Goal: Task Accomplishment & Management: Use online tool/utility

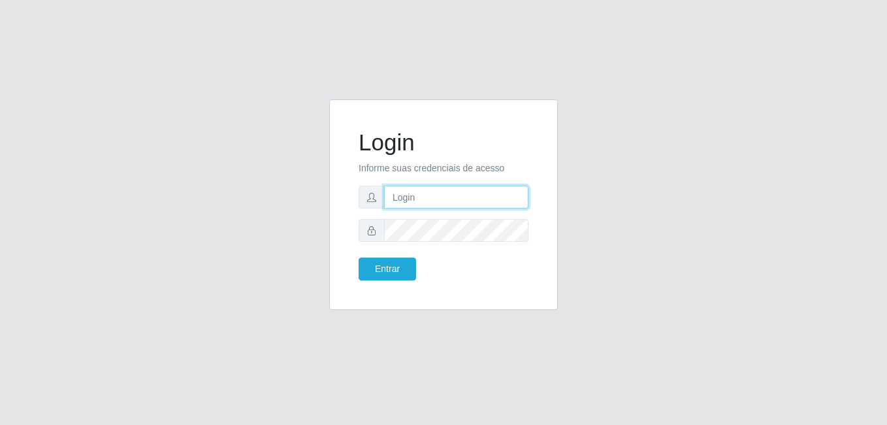
type input "gyovana@bemais"
click at [485, 195] on input "gyovana@bemais" at bounding box center [456, 197] width 144 height 23
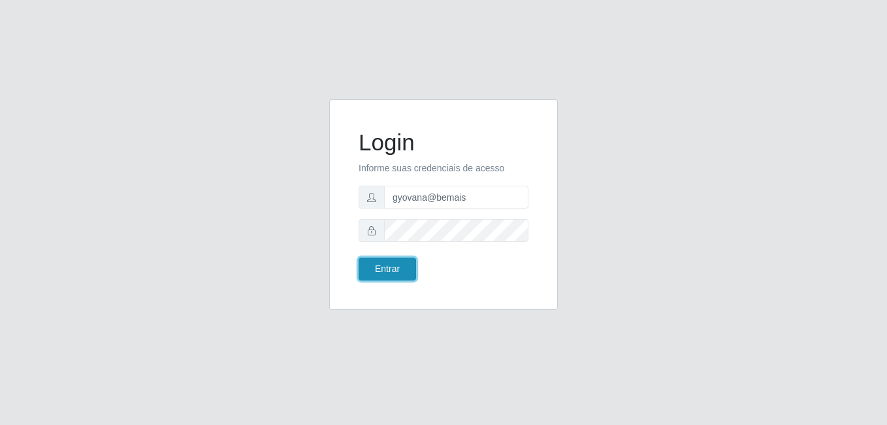
click at [383, 269] on button "Entrar" at bounding box center [388, 268] width 58 height 23
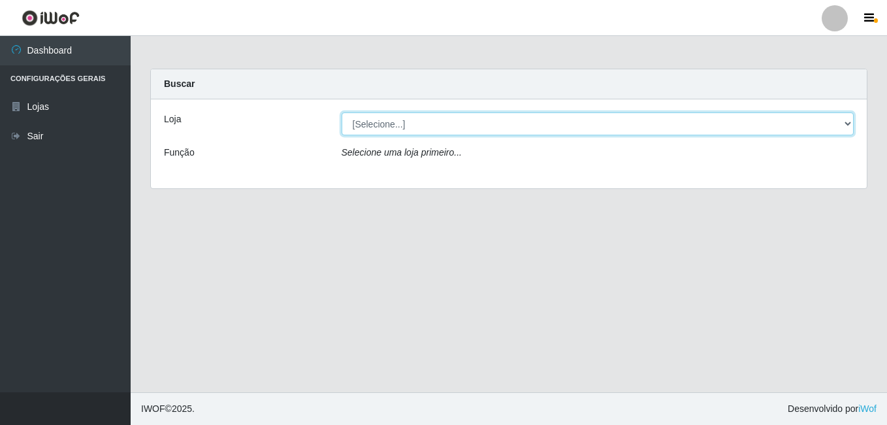
click at [842, 122] on select "[Selecione...] [PERSON_NAME]" at bounding box center [598, 123] width 513 height 23
select select "230"
click at [342, 112] on select "[Selecione...] [PERSON_NAME]" at bounding box center [598, 123] width 513 height 23
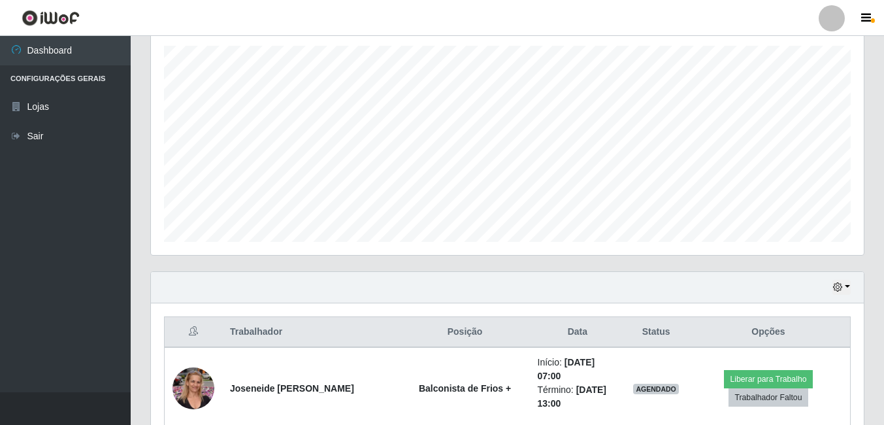
scroll to position [261, 0]
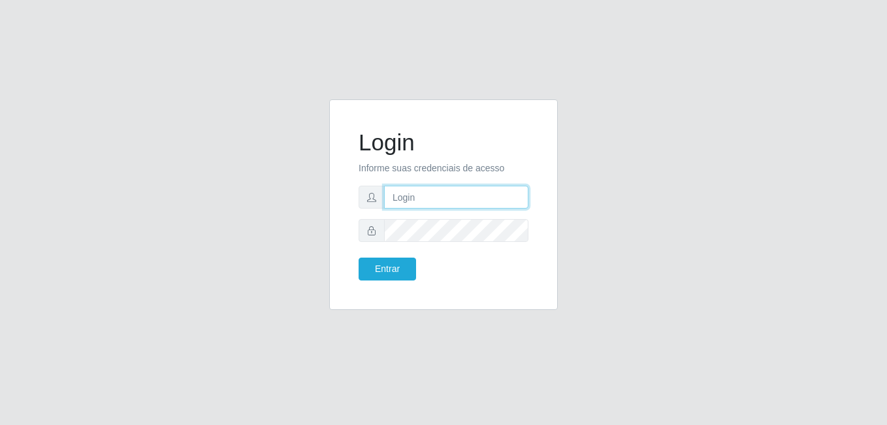
type input "gyovana@bemais"
click at [499, 203] on input "gyovana@bemais" at bounding box center [456, 197] width 144 height 23
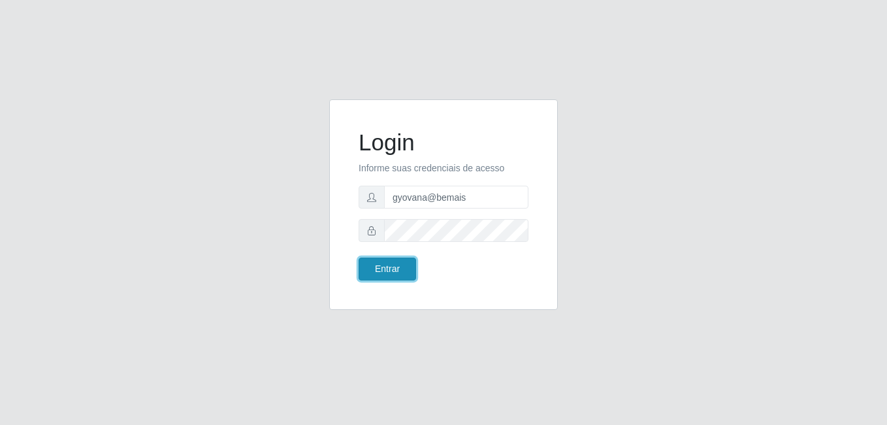
click at [392, 270] on button "Entrar" at bounding box center [388, 268] width 58 height 23
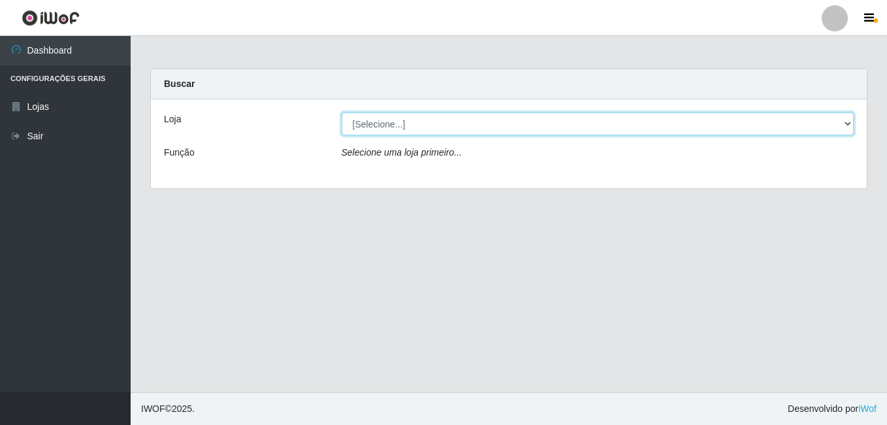
click at [847, 125] on select "[Selecione...] [PERSON_NAME]" at bounding box center [598, 123] width 513 height 23
select select "230"
click at [342, 112] on select "[Selecione...] [PERSON_NAME]" at bounding box center [598, 123] width 513 height 23
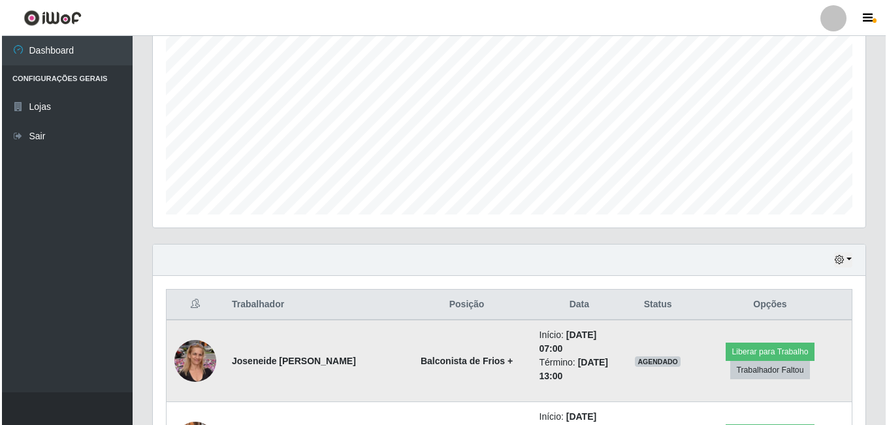
scroll to position [457, 0]
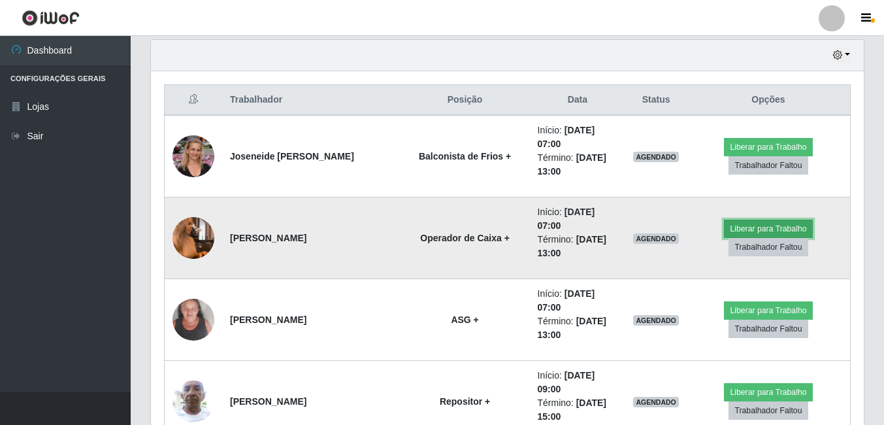
click at [786, 231] on button "Liberar para Trabalho" at bounding box center [768, 229] width 88 height 18
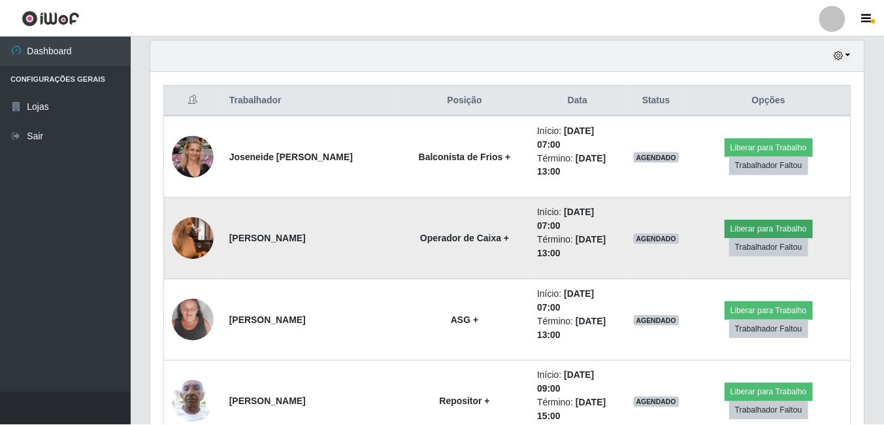
scroll to position [271, 706]
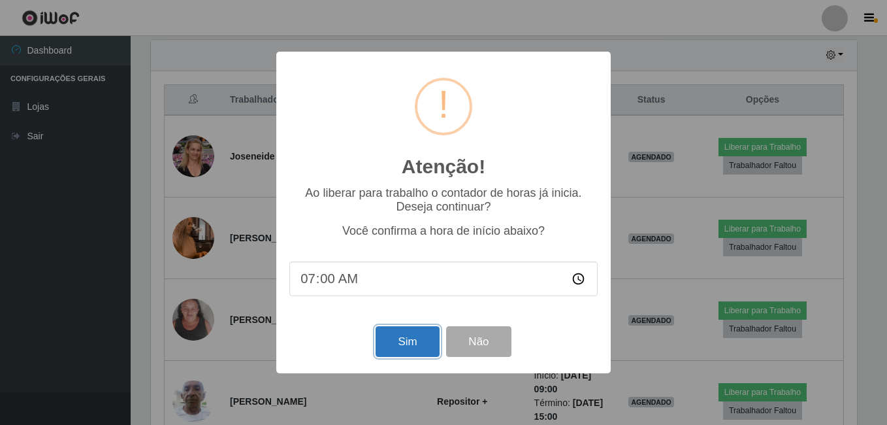
click at [405, 337] on button "Sim" at bounding box center [407, 341] width 63 height 31
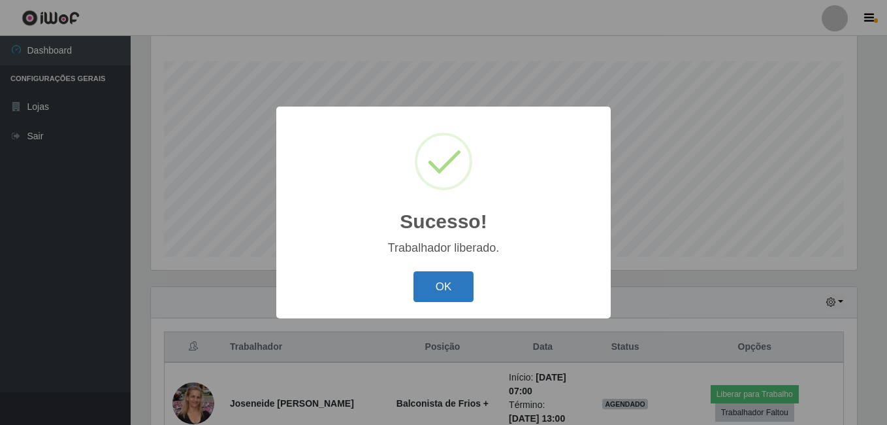
click at [450, 294] on button "OK" at bounding box center [444, 286] width 61 height 31
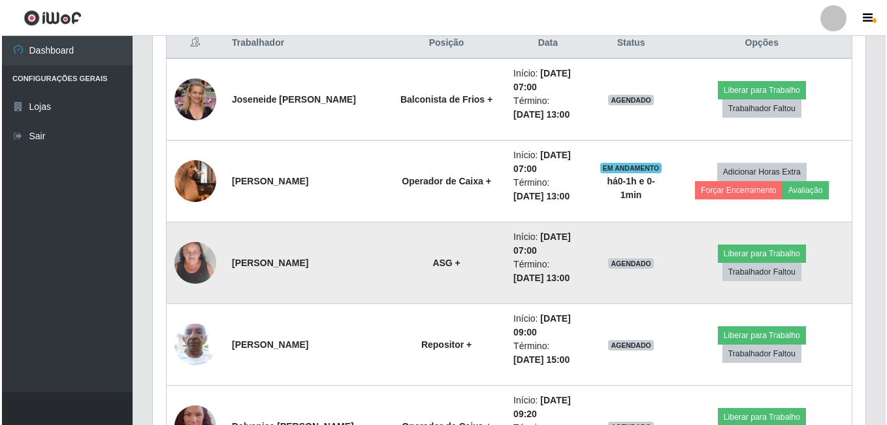
scroll to position [537, 0]
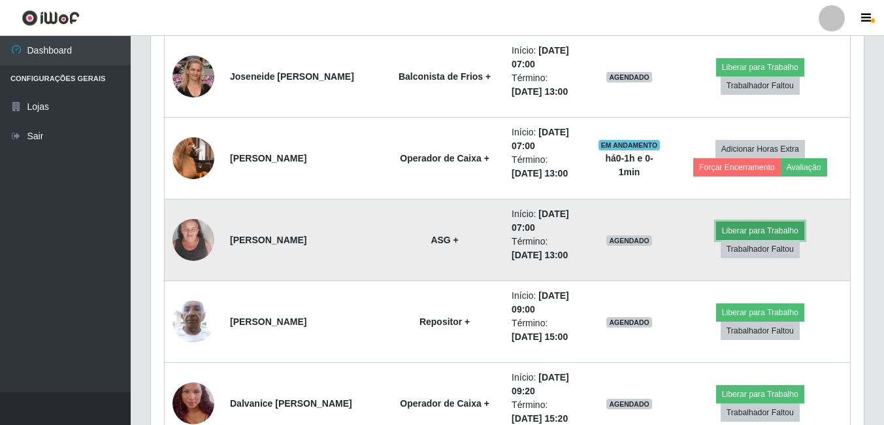
click at [716, 239] on button "Liberar para Trabalho" at bounding box center [760, 231] width 88 height 18
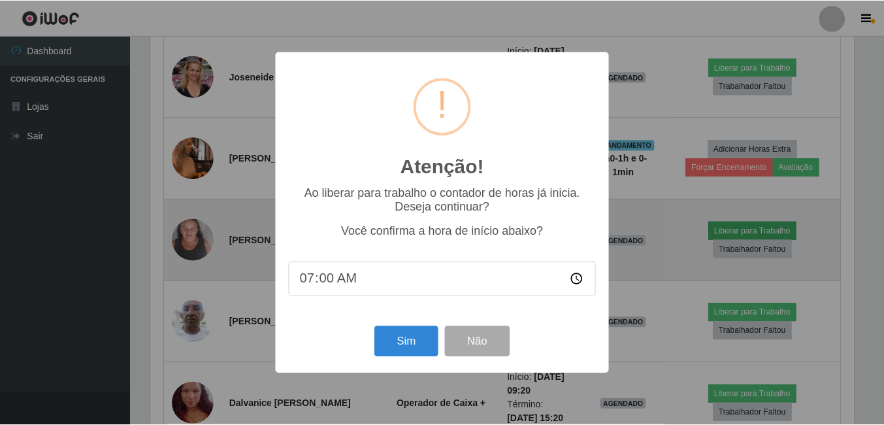
scroll to position [271, 706]
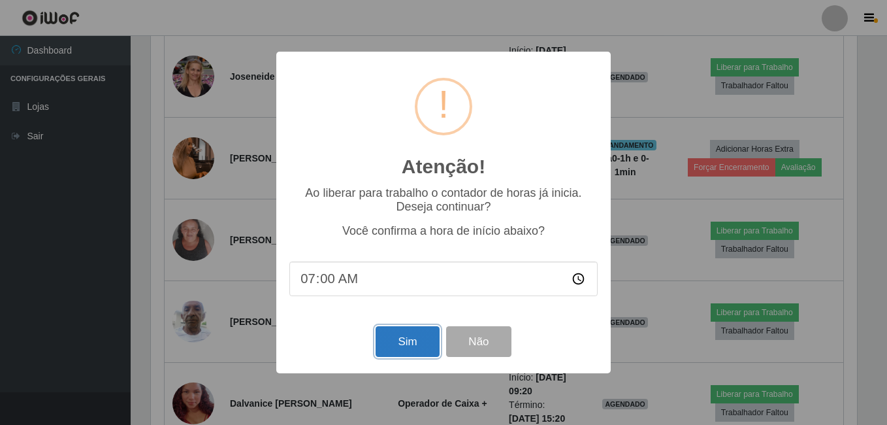
click at [387, 351] on button "Sim" at bounding box center [407, 341] width 63 height 31
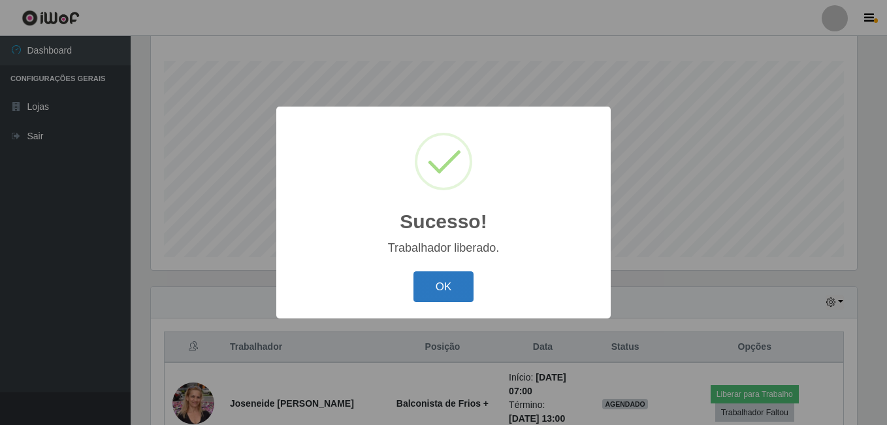
click at [461, 285] on button "OK" at bounding box center [444, 286] width 61 height 31
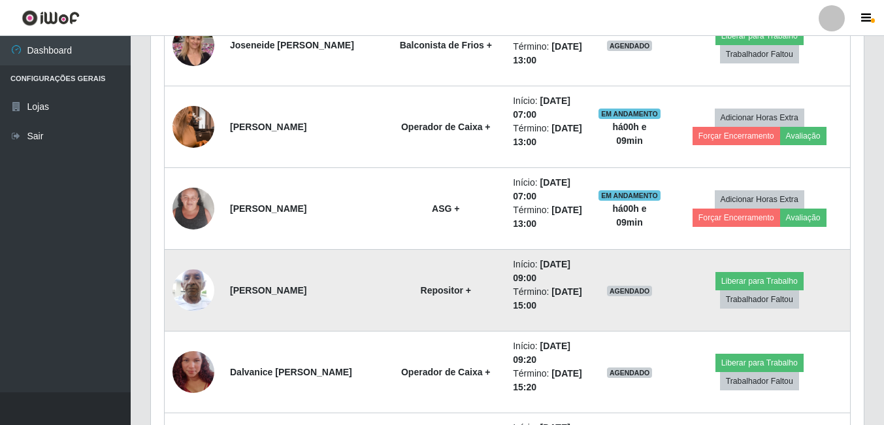
scroll to position [406, 0]
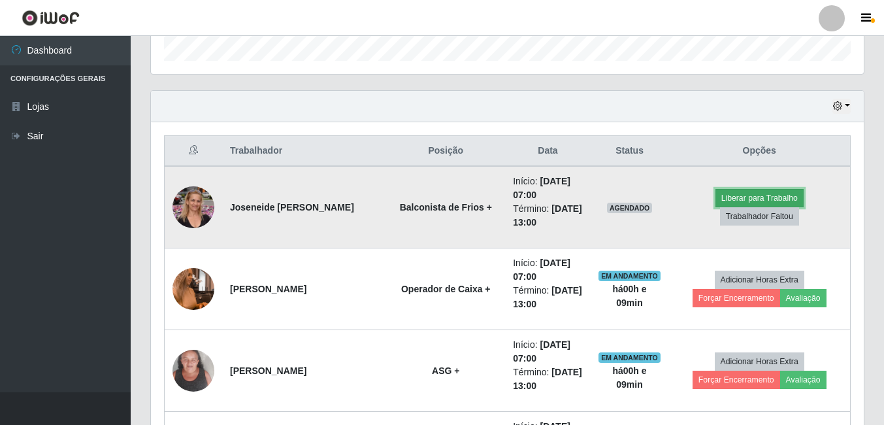
click at [716, 207] on button "Liberar para Trabalho" at bounding box center [760, 198] width 88 height 18
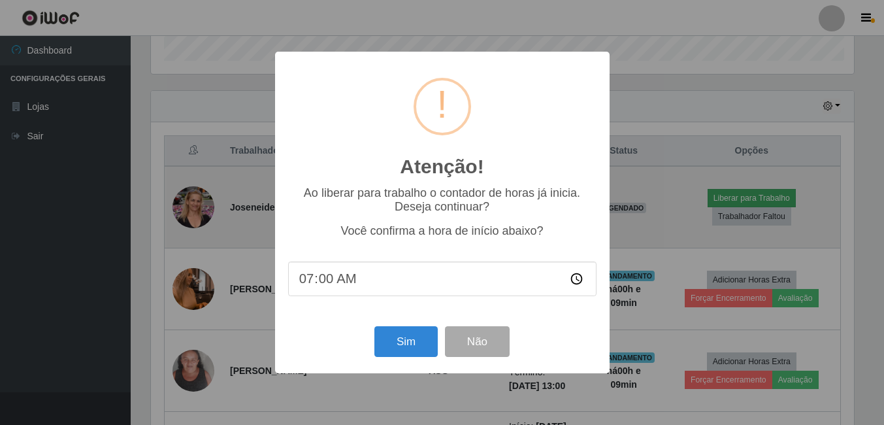
scroll to position [271, 706]
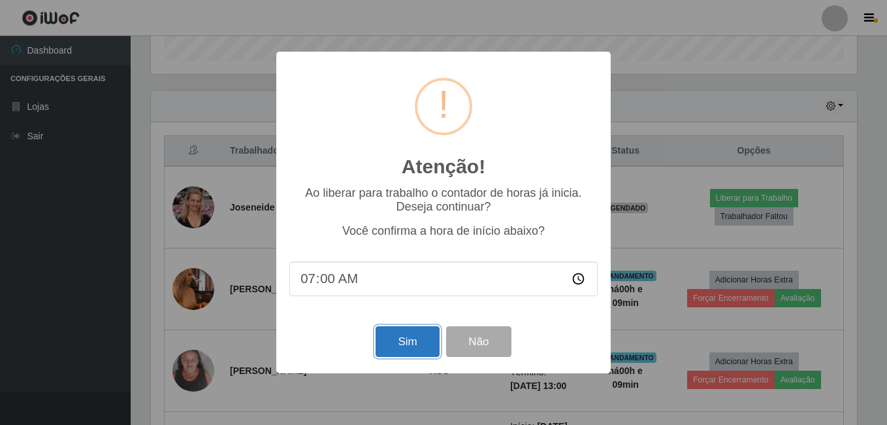
click at [395, 343] on button "Sim" at bounding box center [407, 341] width 63 height 31
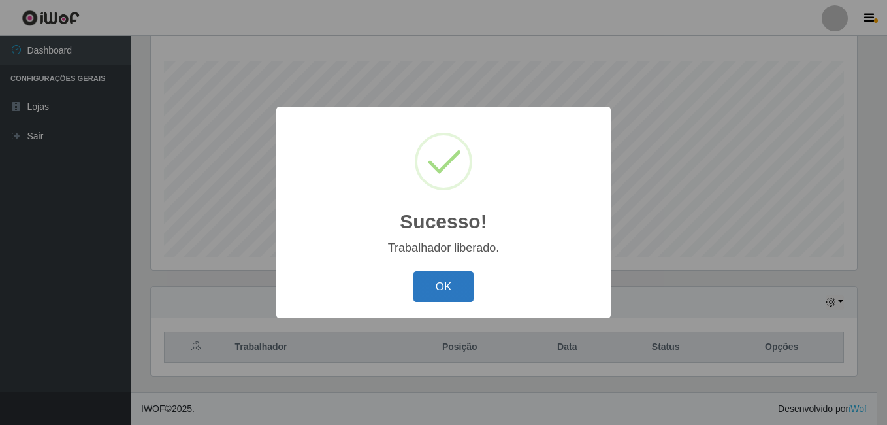
click at [436, 289] on button "OK" at bounding box center [444, 286] width 61 height 31
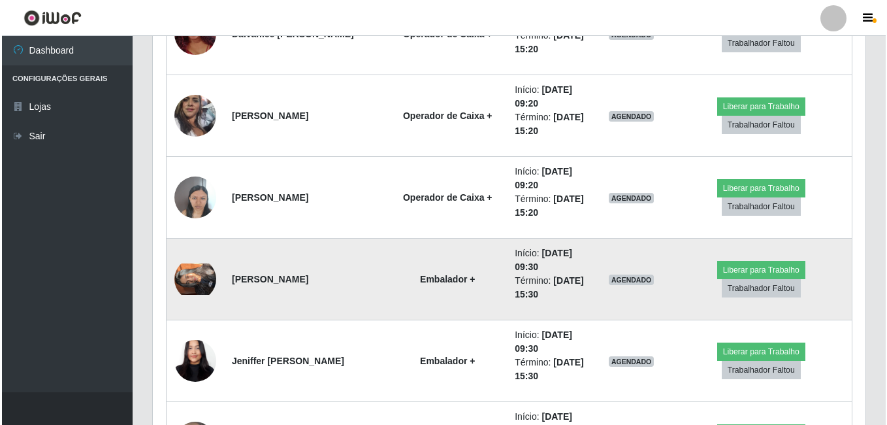
scroll to position [929, 0]
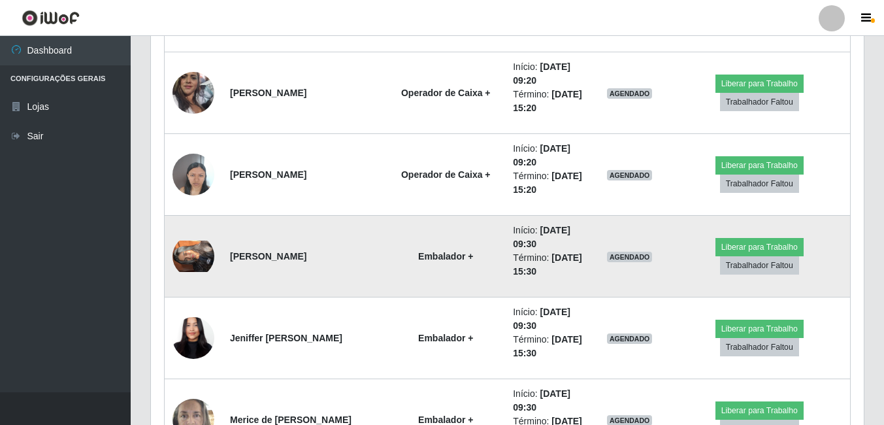
click at [209, 263] on img at bounding box center [194, 255] width 42 height 31
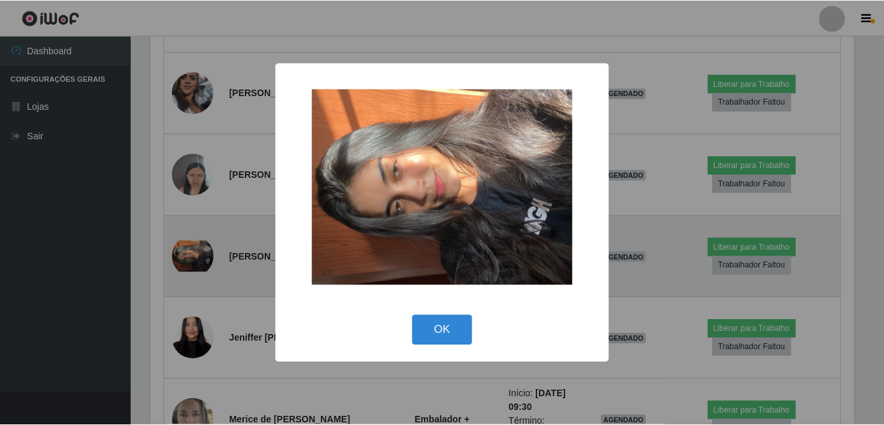
scroll to position [271, 706]
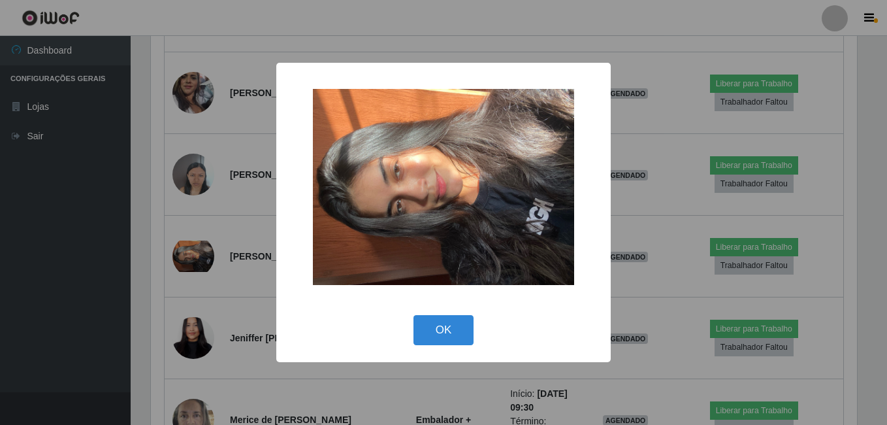
click at [219, 256] on div "× OK Cancel" at bounding box center [443, 212] width 887 height 425
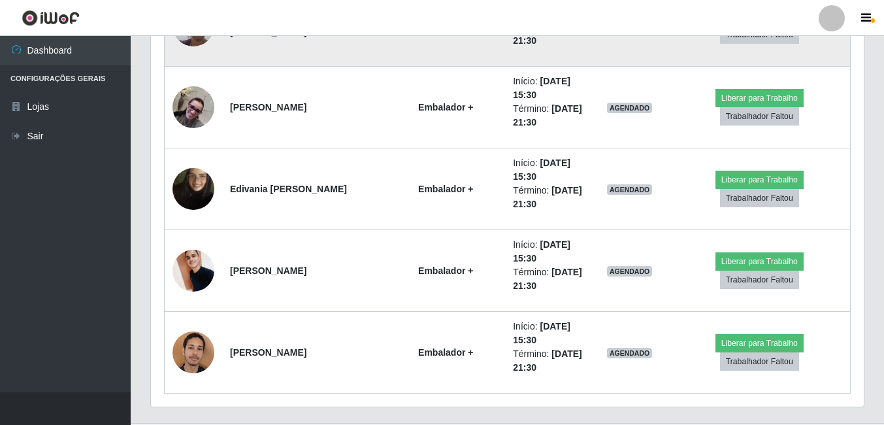
scroll to position [2498, 0]
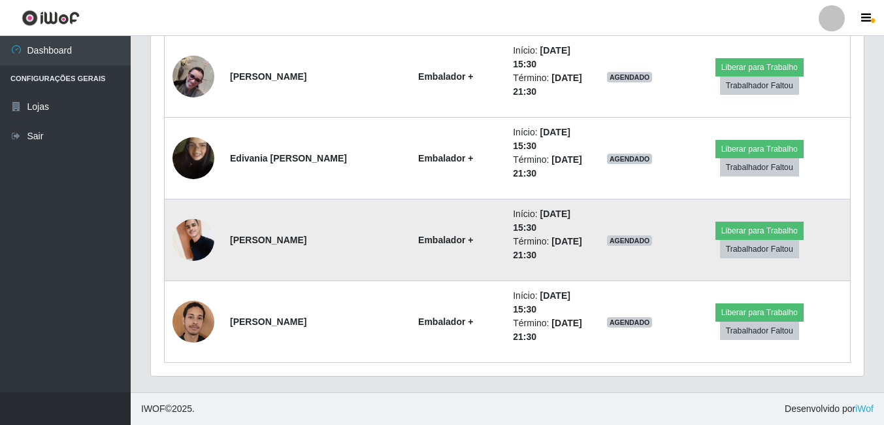
click at [192, 239] on img at bounding box center [194, 240] width 42 height 56
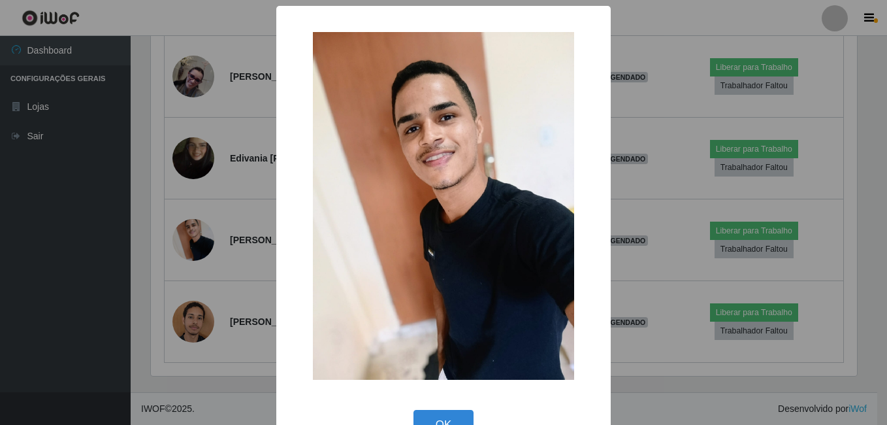
click at [193, 239] on div "× OK Cancel" at bounding box center [443, 212] width 887 height 425
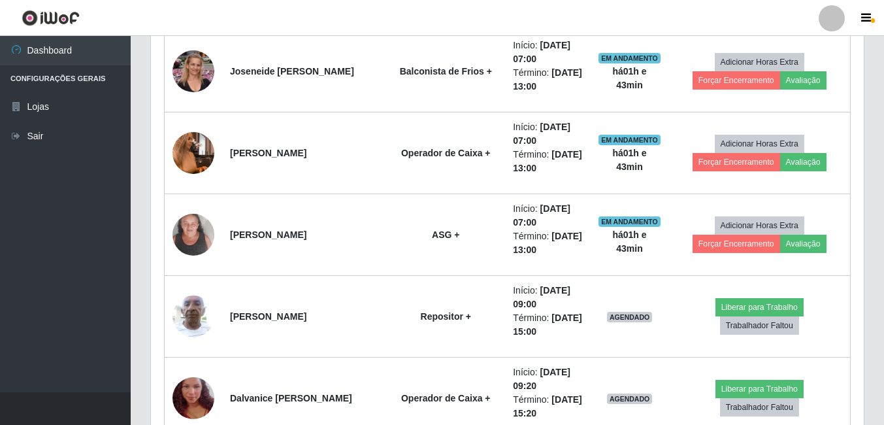
scroll to position [406, 0]
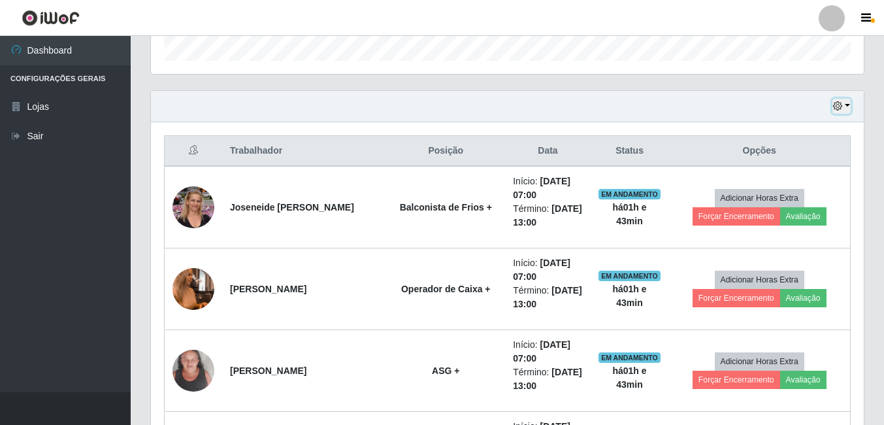
click at [842, 110] on icon "button" at bounding box center [837, 105] width 9 height 9
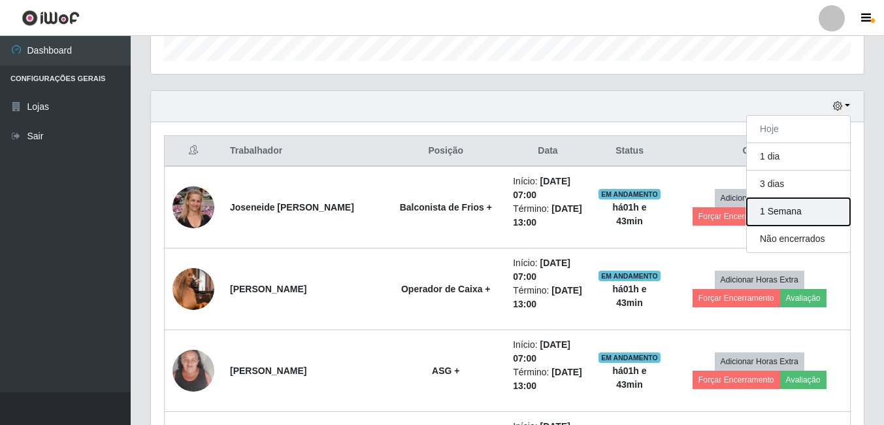
click at [784, 206] on button "1 Semana" at bounding box center [798, 211] width 103 height 27
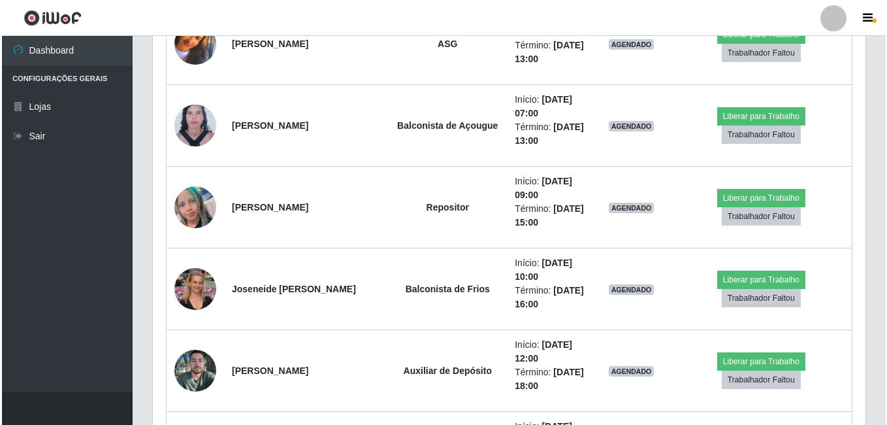
scroll to position [4066, 0]
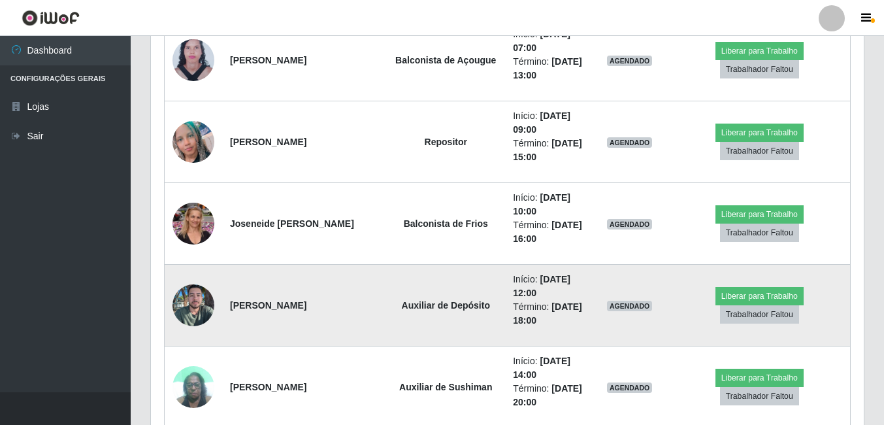
click at [197, 297] on img at bounding box center [194, 305] width 42 height 56
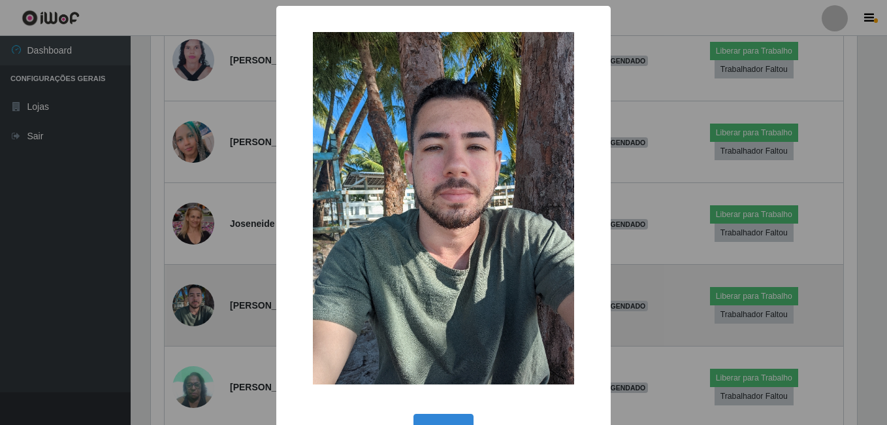
click at [195, 296] on div "× OK Cancel" at bounding box center [443, 212] width 887 height 425
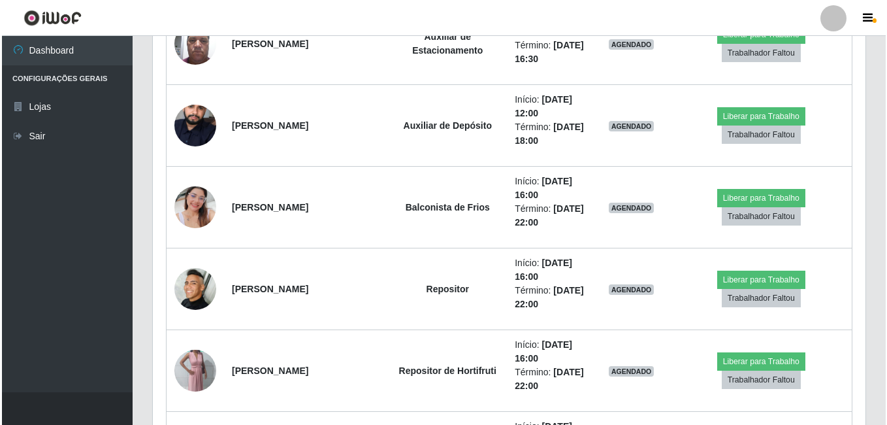
scroll to position [5700, 0]
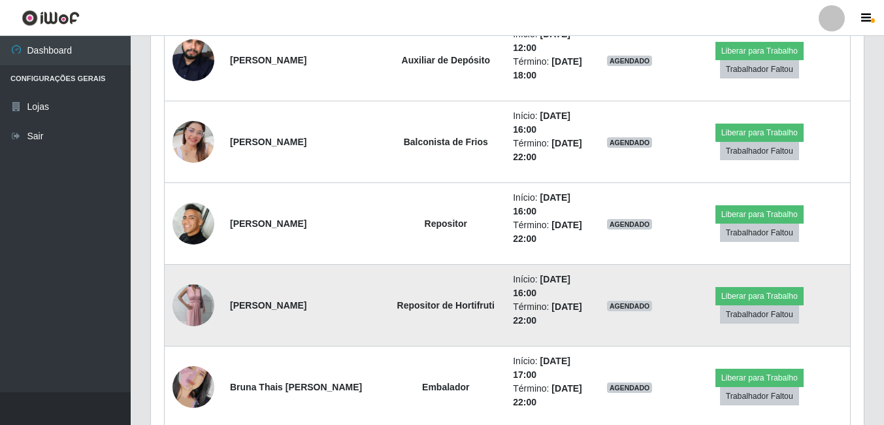
click at [209, 301] on img at bounding box center [194, 305] width 42 height 75
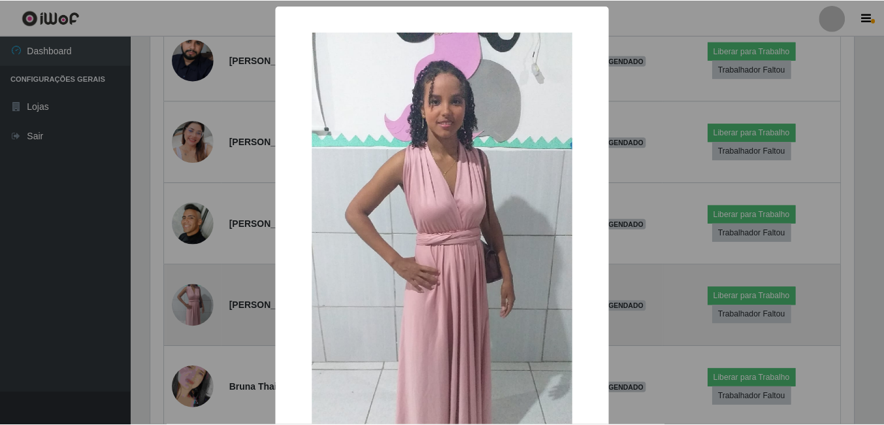
scroll to position [271, 706]
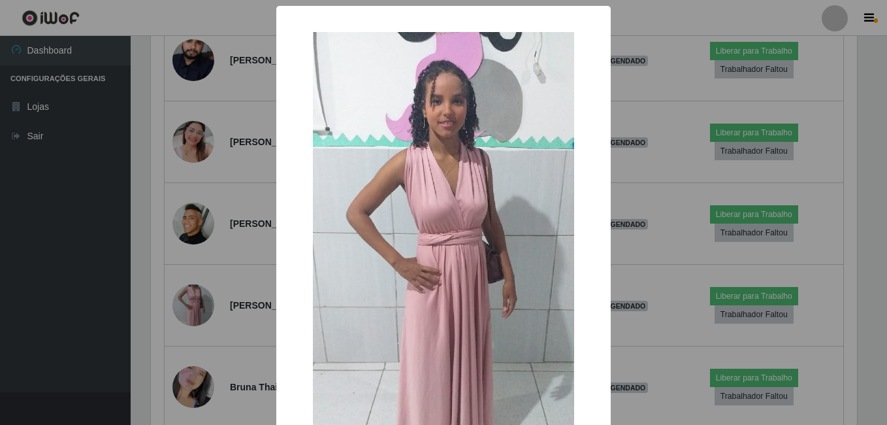
click at [280, 254] on div "× OK Cancel" at bounding box center [443, 289] width 335 height 567
click at [268, 259] on div "× OK Cancel" at bounding box center [443, 212] width 887 height 425
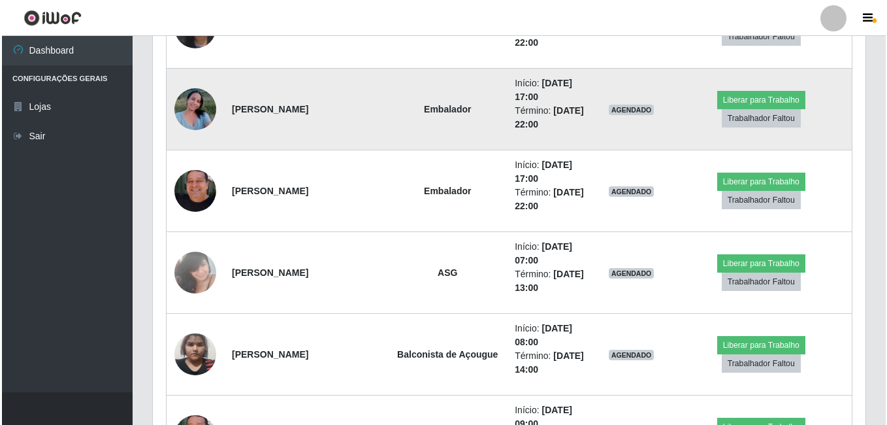
scroll to position [6288, 0]
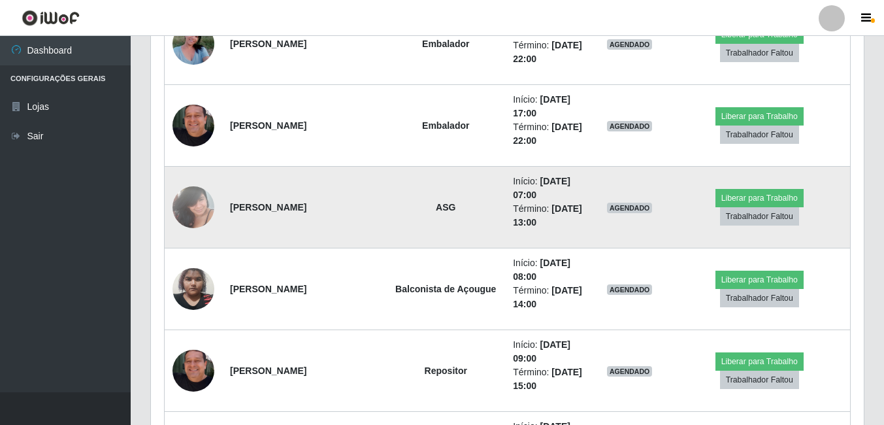
click at [217, 210] on td at bounding box center [194, 208] width 58 height 82
click at [204, 212] on img at bounding box center [194, 207] width 42 height 56
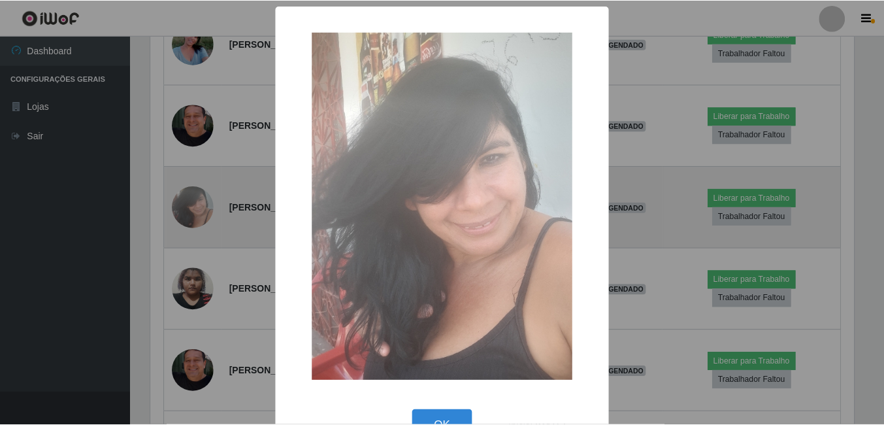
scroll to position [271, 706]
click at [204, 212] on div "× OK Cancel" at bounding box center [443, 212] width 887 height 425
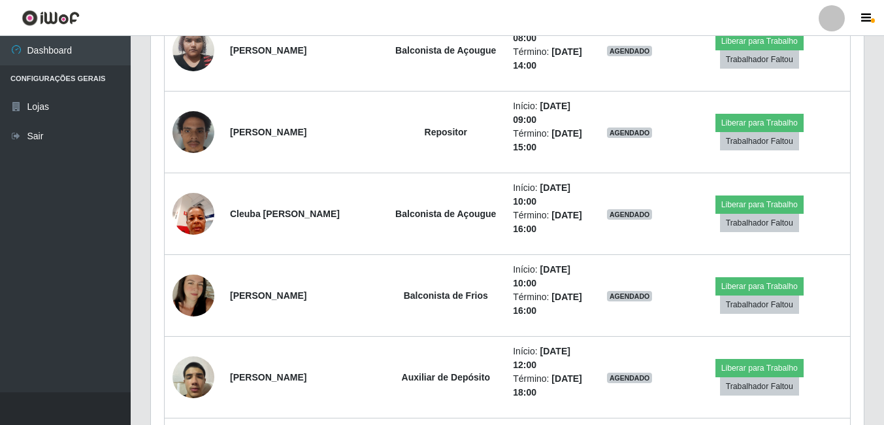
scroll to position [7857, 0]
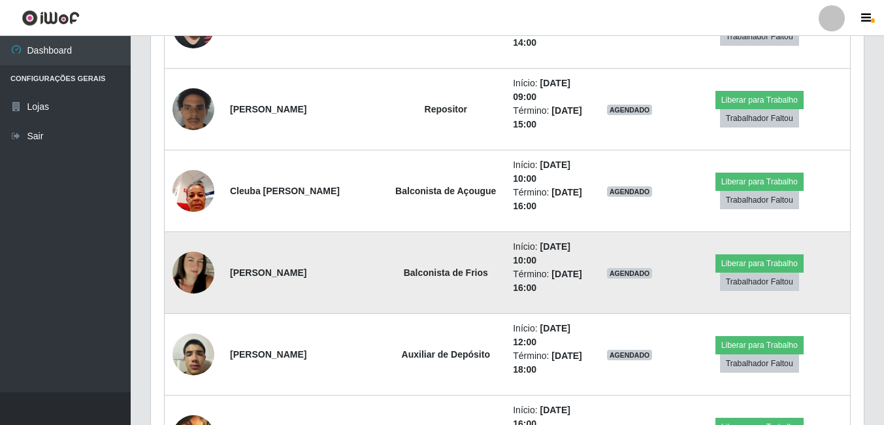
click at [275, 295] on td "[PERSON_NAME]" at bounding box center [304, 273] width 164 height 82
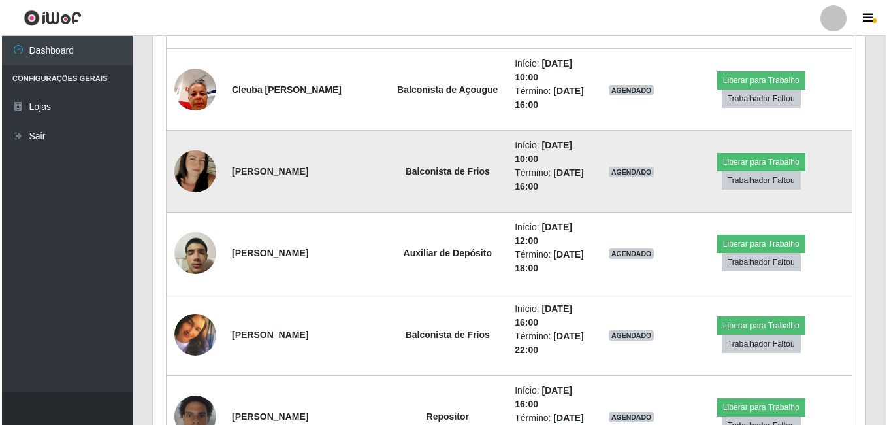
scroll to position [7987, 0]
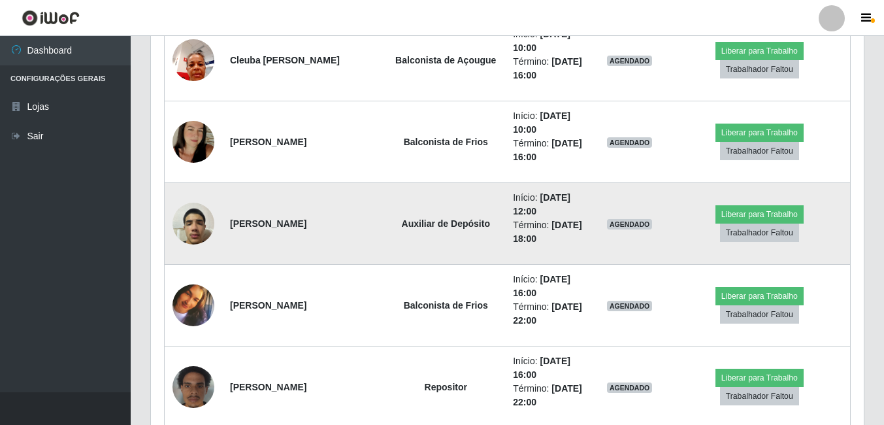
click at [194, 228] on img at bounding box center [194, 223] width 42 height 56
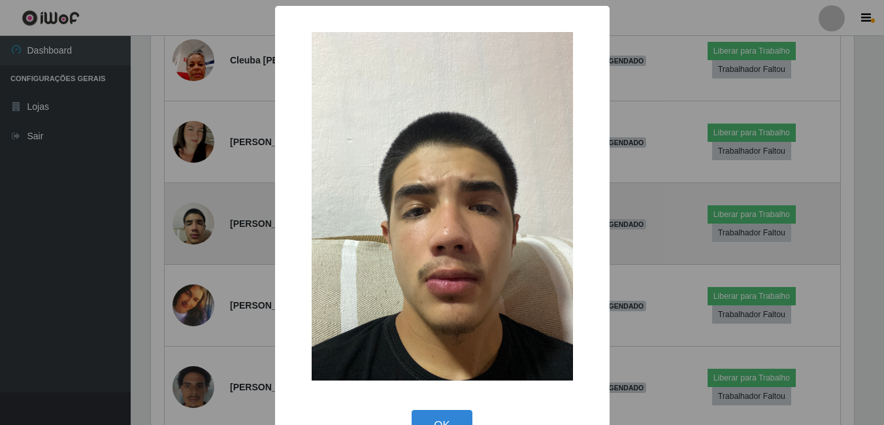
scroll to position [271, 706]
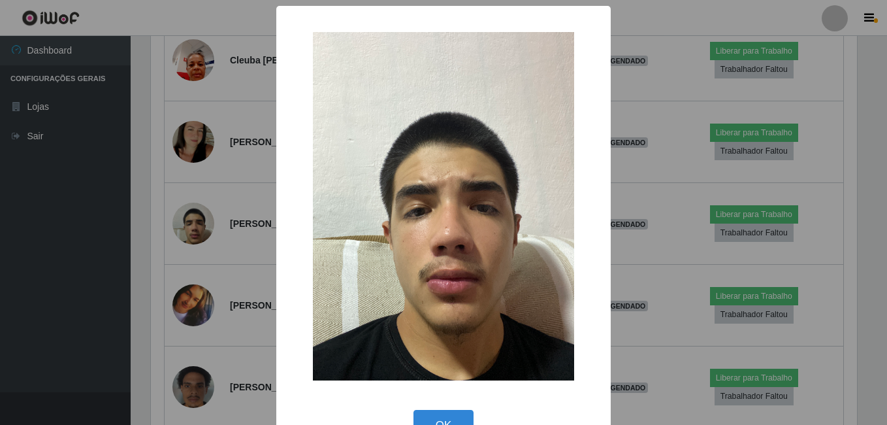
click at [218, 209] on div "× OK Cancel" at bounding box center [443, 212] width 887 height 425
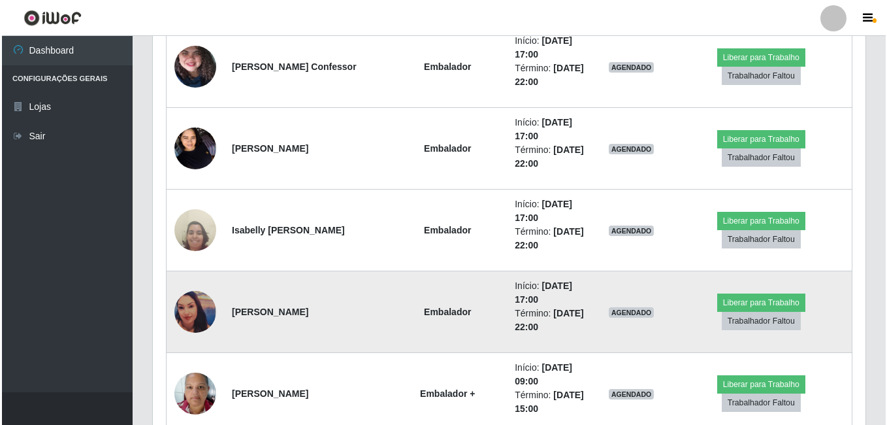
scroll to position [8575, 0]
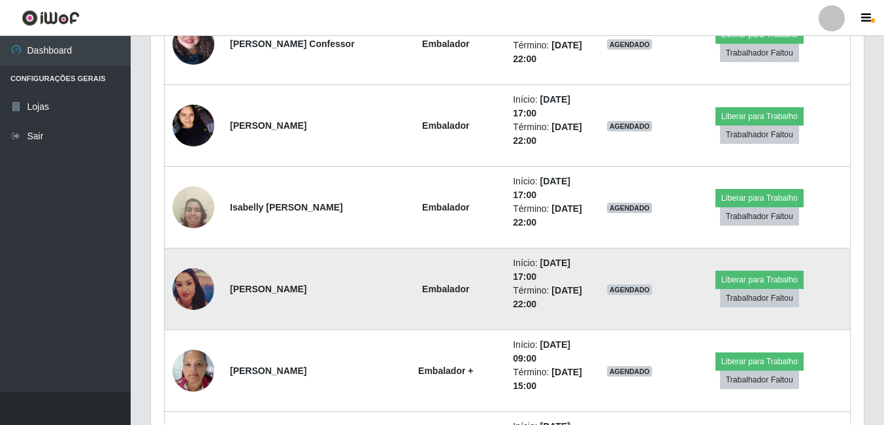
click at [178, 295] on img at bounding box center [194, 289] width 42 height 42
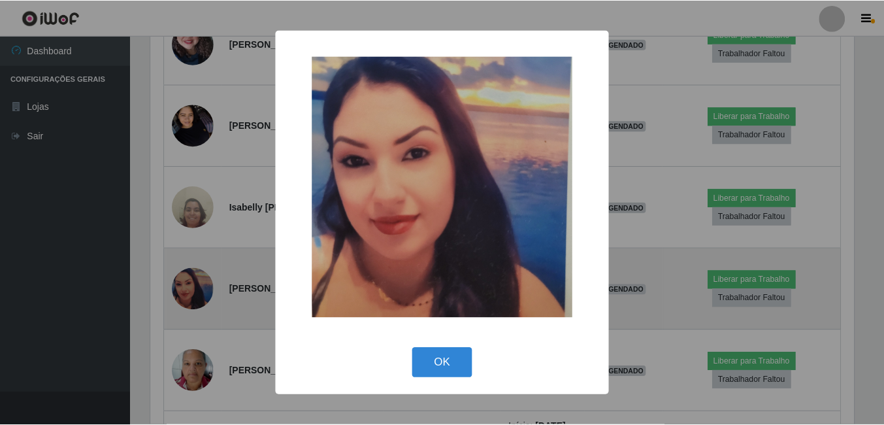
scroll to position [271, 706]
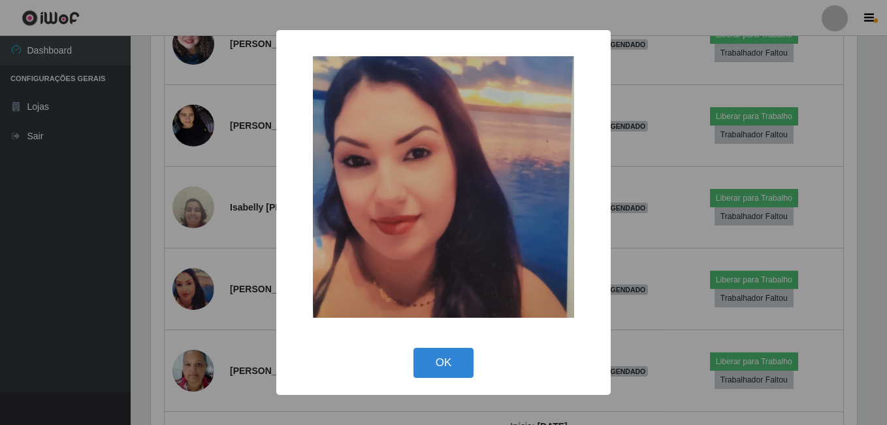
click at [214, 277] on div "× OK Cancel" at bounding box center [443, 212] width 887 height 425
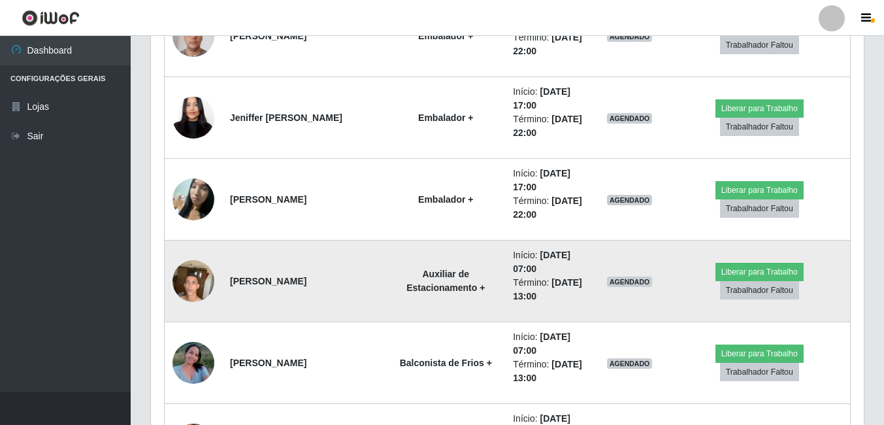
scroll to position [9360, 0]
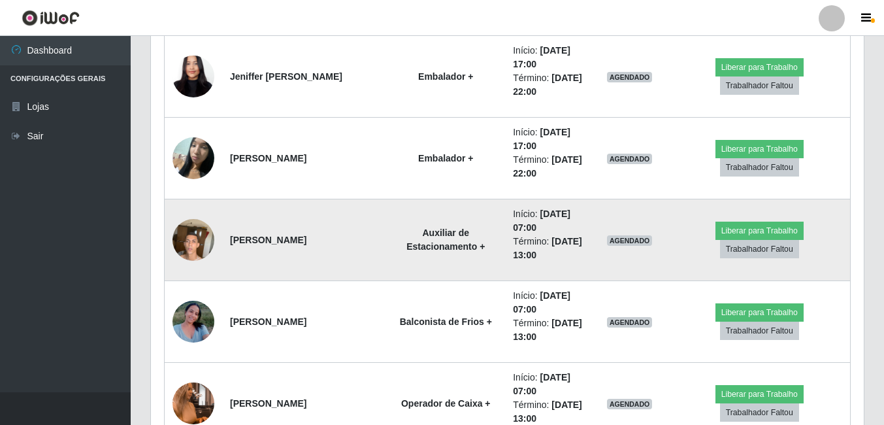
click at [213, 237] on img at bounding box center [194, 240] width 42 height 56
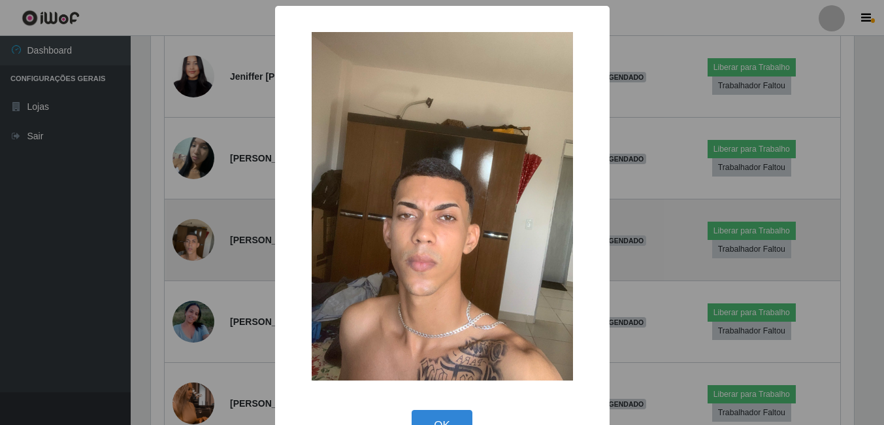
scroll to position [271, 706]
click at [213, 237] on div "× OK Cancel" at bounding box center [443, 212] width 887 height 425
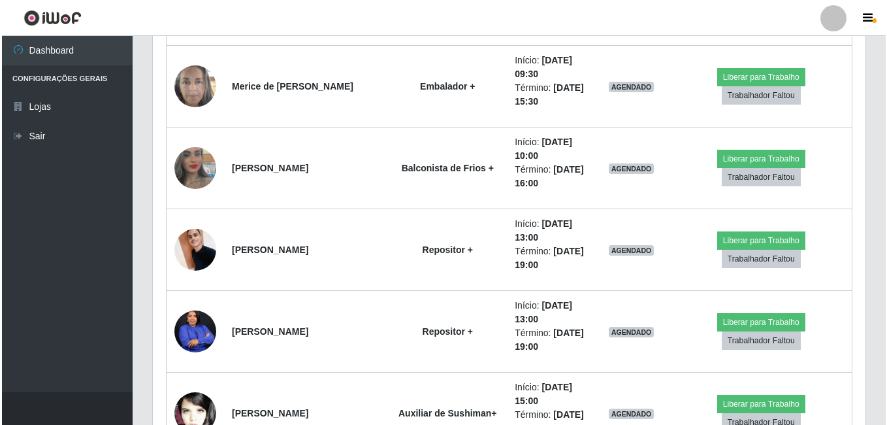
scroll to position [10471, 0]
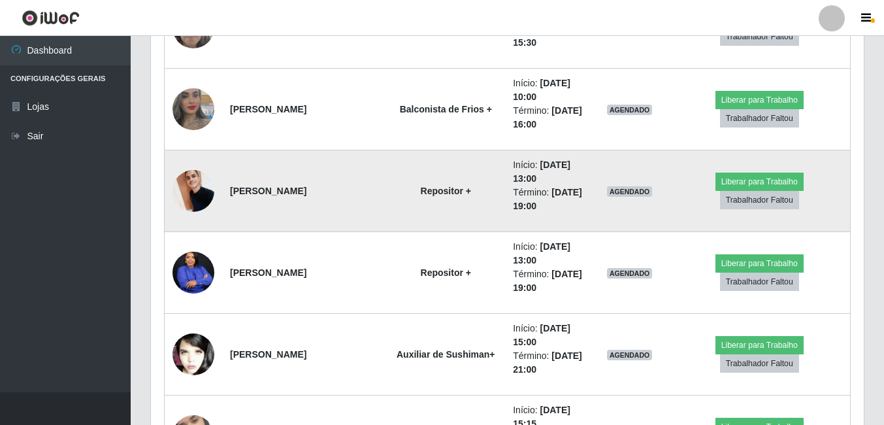
click at [204, 208] on img at bounding box center [194, 191] width 42 height 56
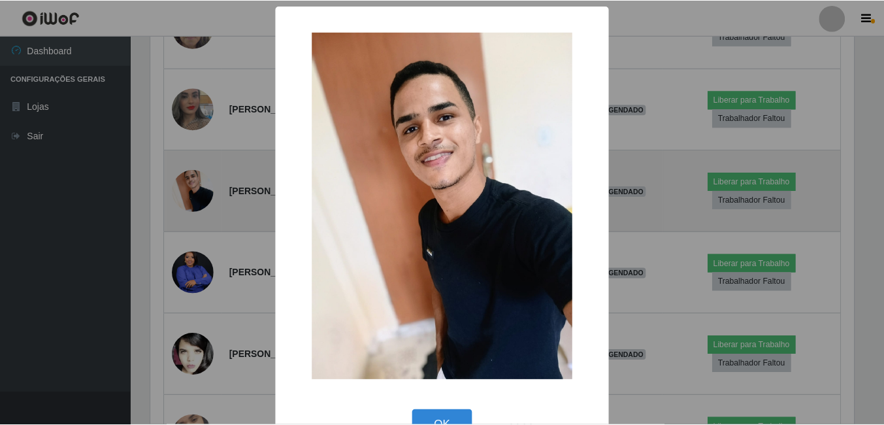
scroll to position [271, 706]
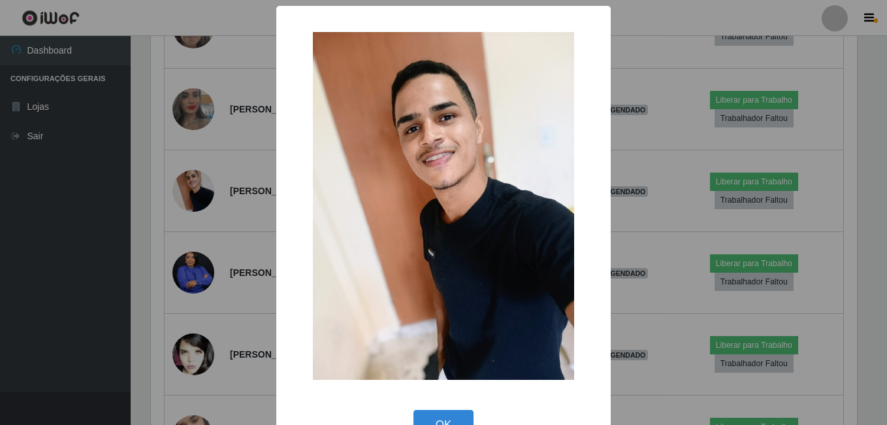
click at [203, 204] on div "× OK Cancel" at bounding box center [443, 212] width 887 height 425
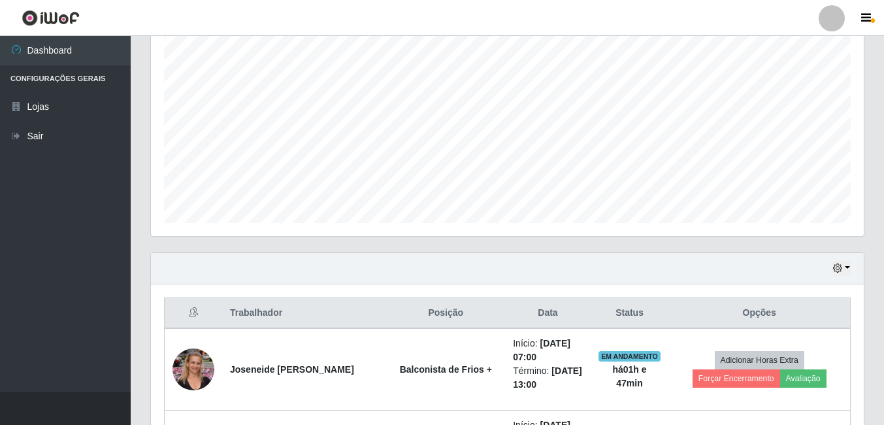
scroll to position [276, 0]
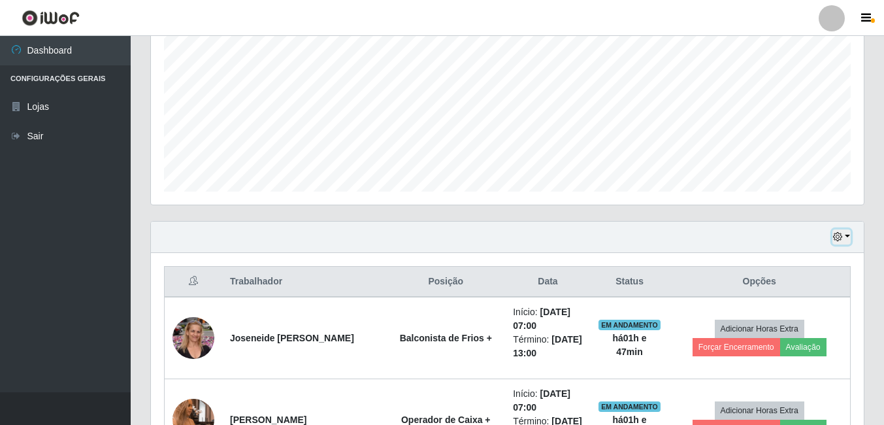
click at [846, 240] on button "button" at bounding box center [842, 236] width 18 height 15
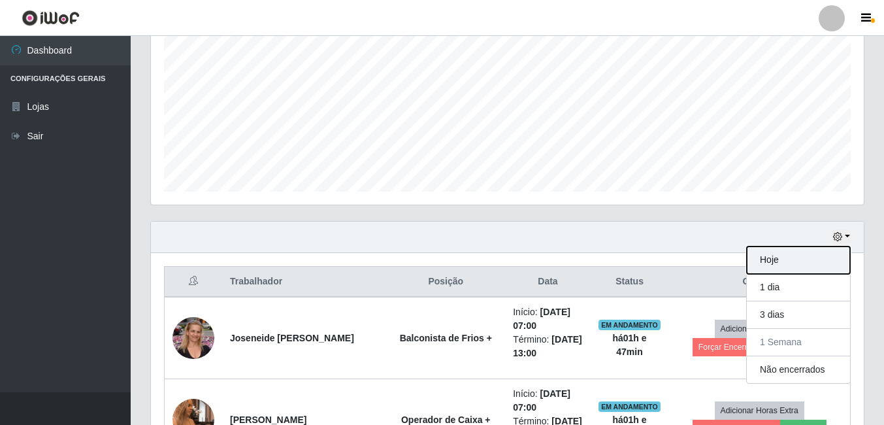
click at [804, 270] on button "Hoje" at bounding box center [798, 259] width 103 height 27
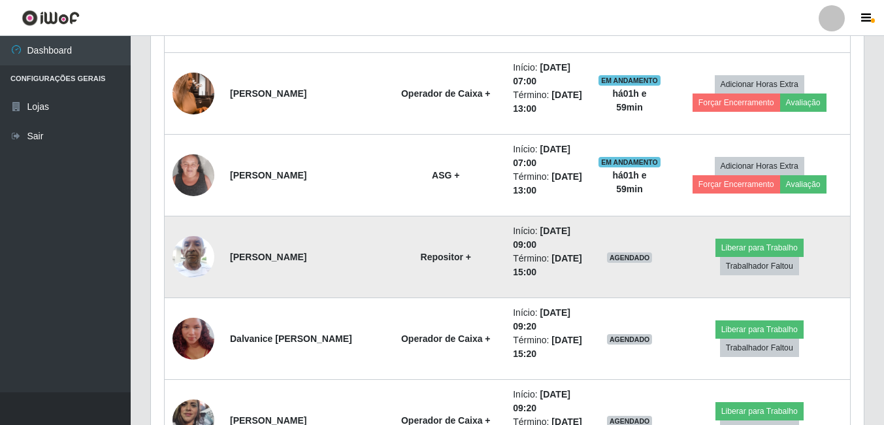
scroll to position [603, 0]
click at [716, 256] on button "Liberar para Trabalho" at bounding box center [760, 247] width 88 height 18
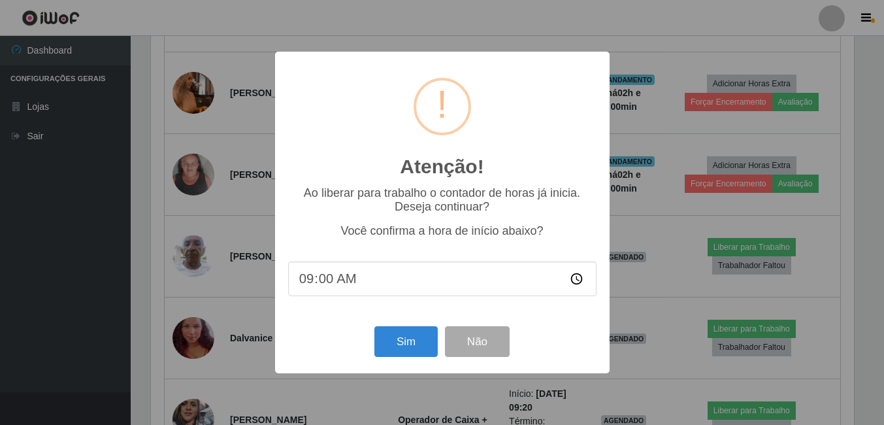
scroll to position [271, 706]
click at [408, 348] on button "Sim" at bounding box center [407, 341] width 63 height 31
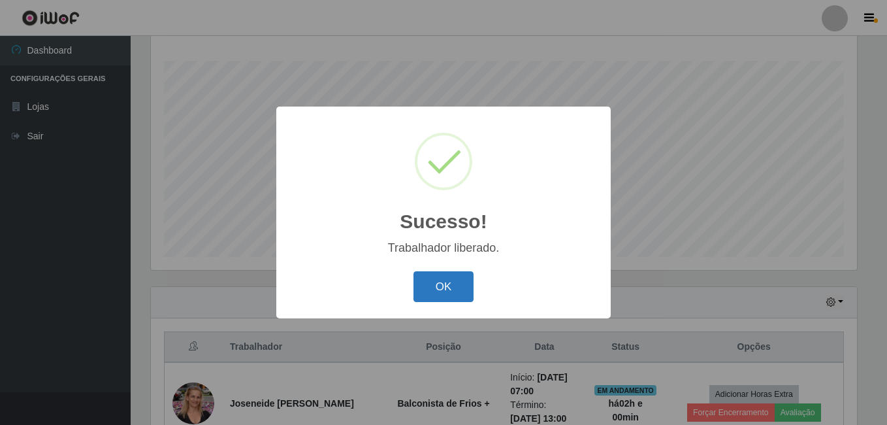
click at [439, 282] on button "OK" at bounding box center [444, 286] width 61 height 31
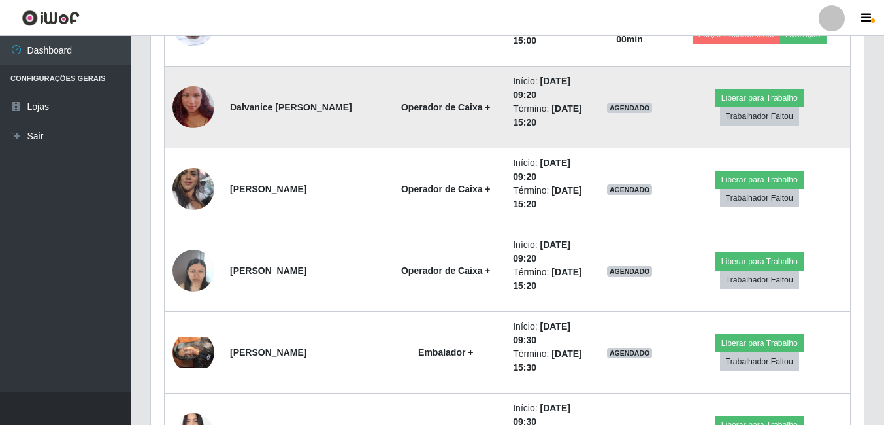
scroll to position [864, 0]
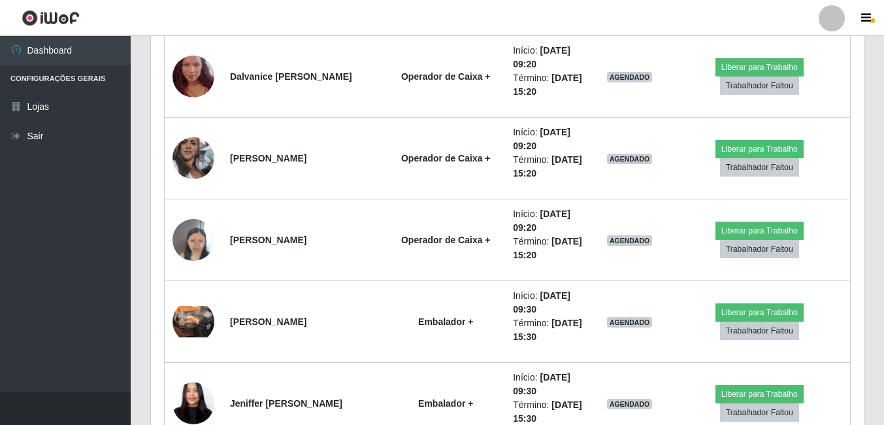
click at [829, 24] on div at bounding box center [832, 18] width 26 height 26
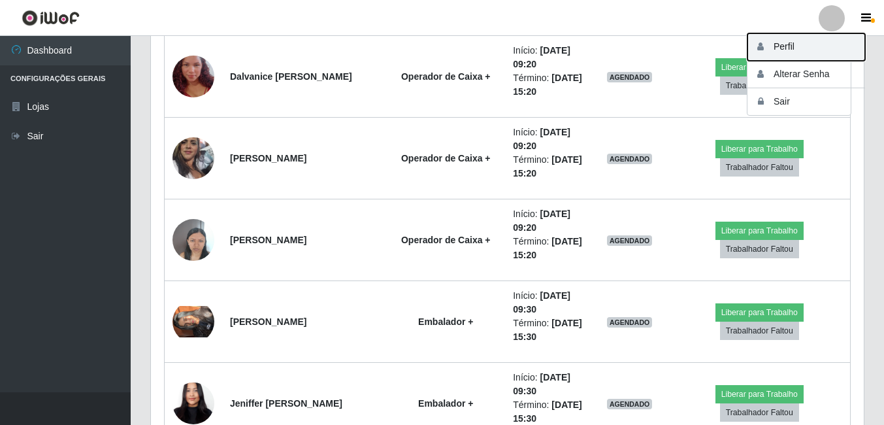
click at [822, 52] on button "Perfil" at bounding box center [807, 46] width 118 height 27
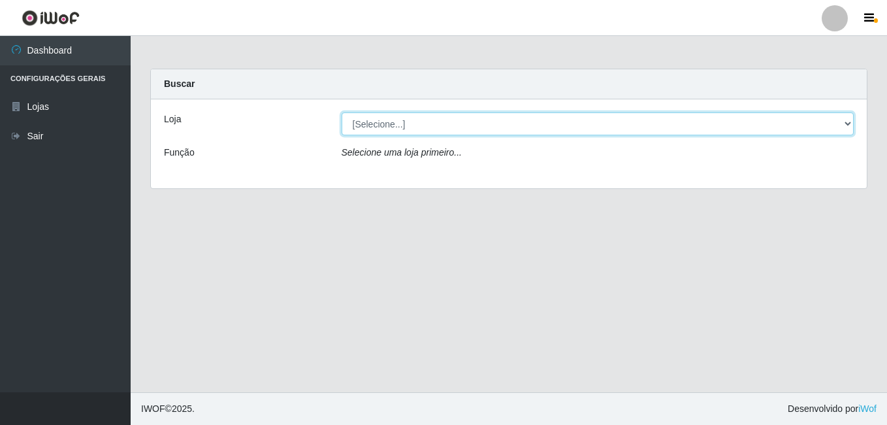
click at [388, 125] on select "[Selecione...] [PERSON_NAME]" at bounding box center [598, 123] width 513 height 23
select select "230"
click at [342, 112] on select "[Selecione...] [PERSON_NAME]" at bounding box center [598, 123] width 513 height 23
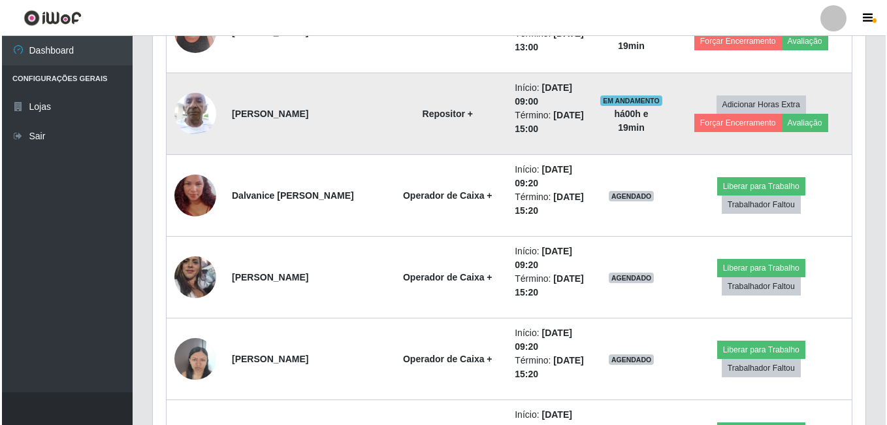
scroll to position [788, 0]
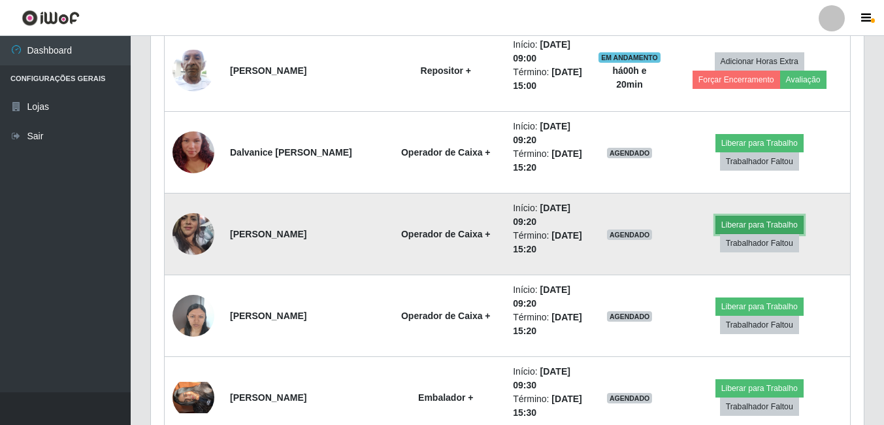
click at [722, 227] on button "Liberar para Trabalho" at bounding box center [760, 225] width 88 height 18
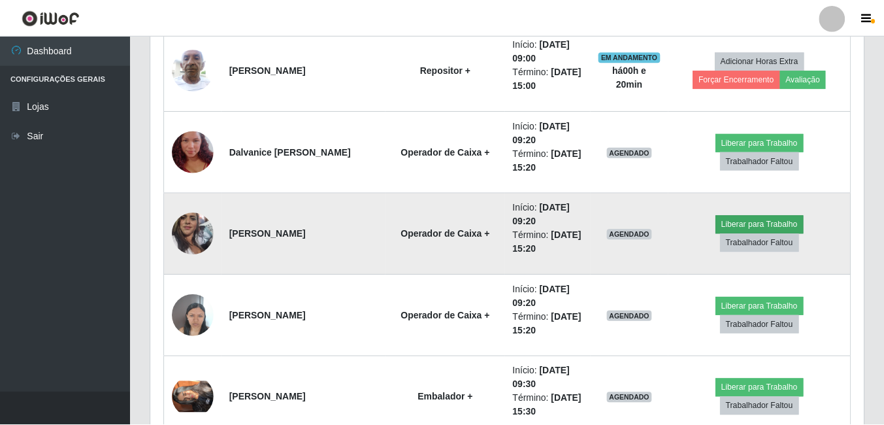
scroll to position [271, 706]
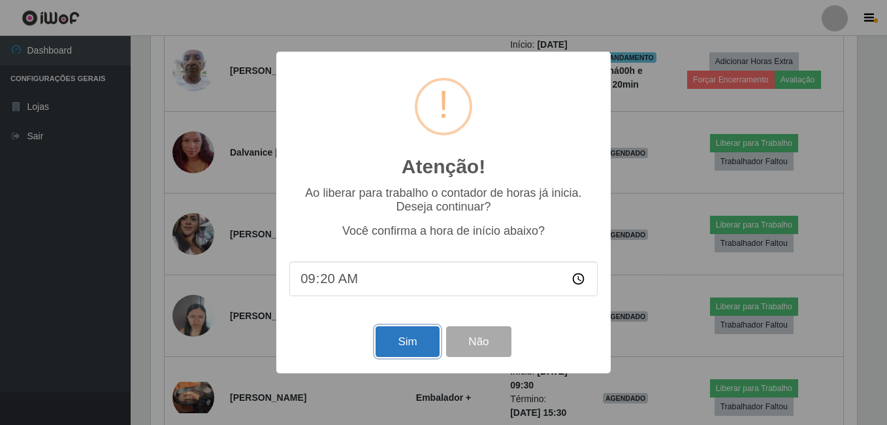
click at [411, 337] on button "Sim" at bounding box center [407, 341] width 63 height 31
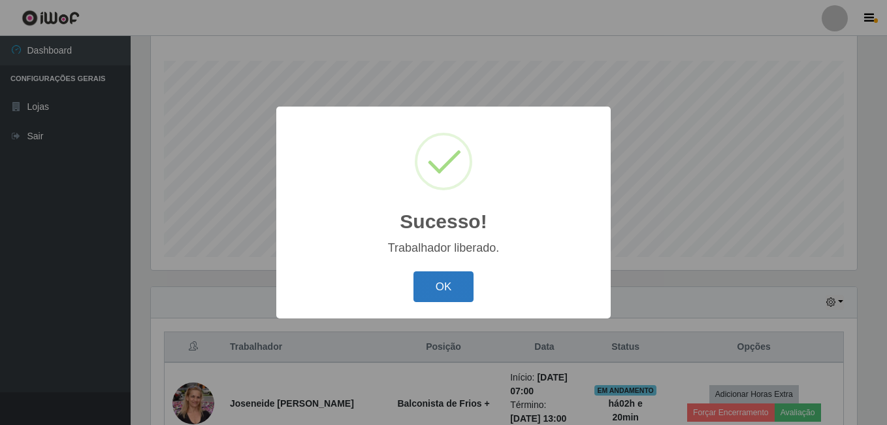
click at [435, 273] on button "OK" at bounding box center [444, 286] width 61 height 31
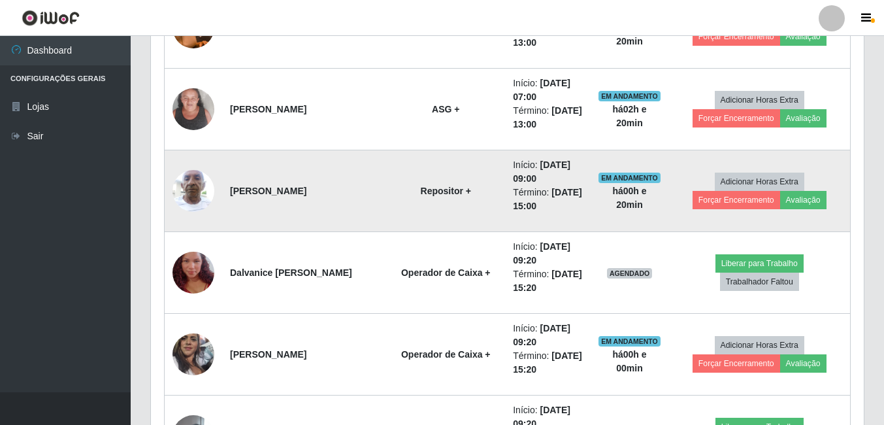
scroll to position [733, 0]
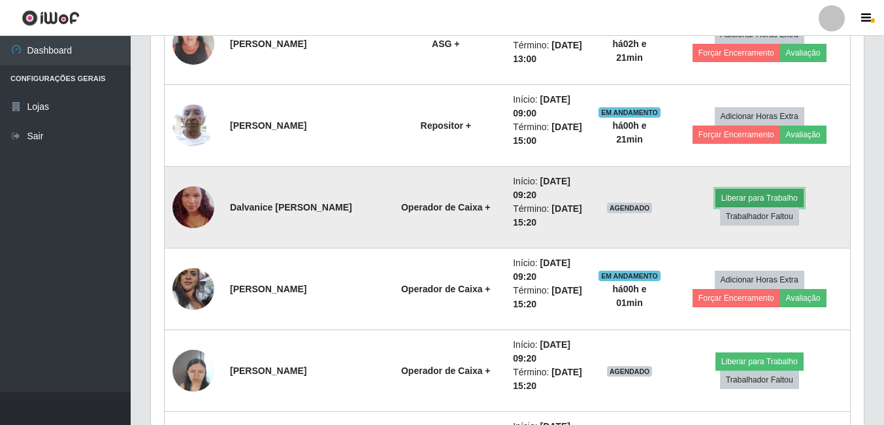
click at [716, 205] on button "Liberar para Trabalho" at bounding box center [760, 198] width 88 height 18
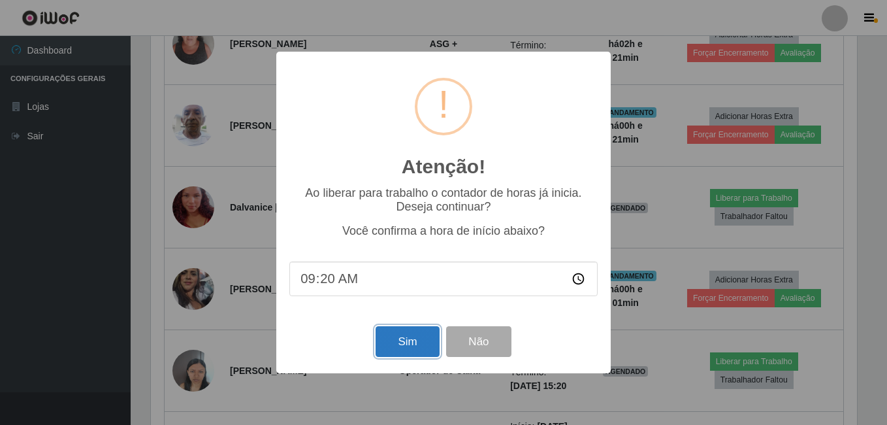
click at [408, 341] on button "Sim" at bounding box center [407, 341] width 63 height 31
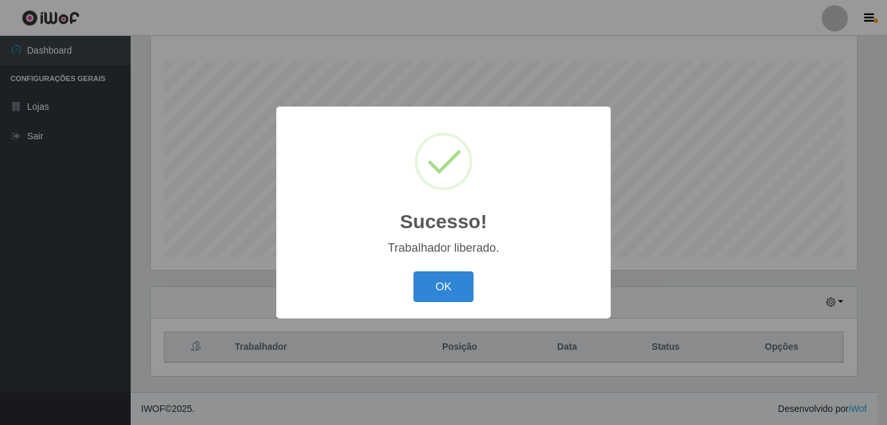
click at [436, 305] on div "OK Cancel" at bounding box center [444, 286] width 308 height 37
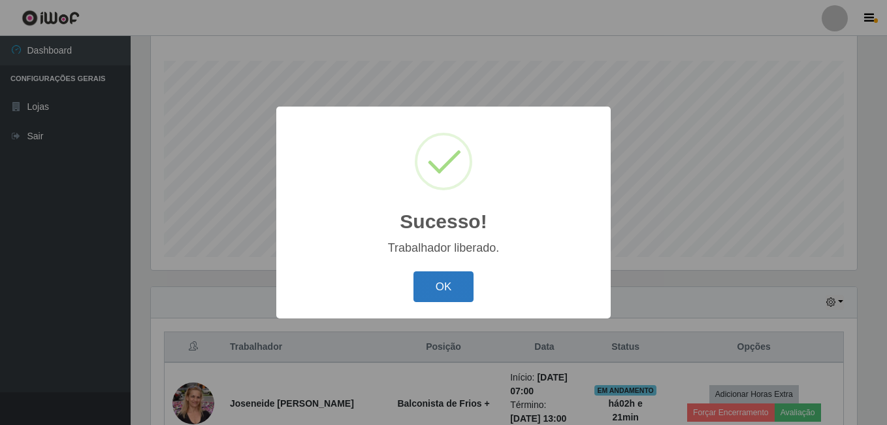
click at [443, 275] on button "OK" at bounding box center [444, 286] width 61 height 31
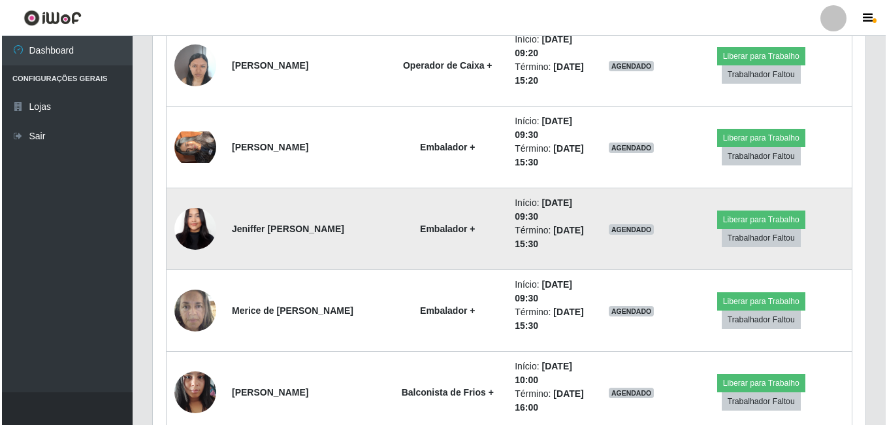
scroll to position [1060, 0]
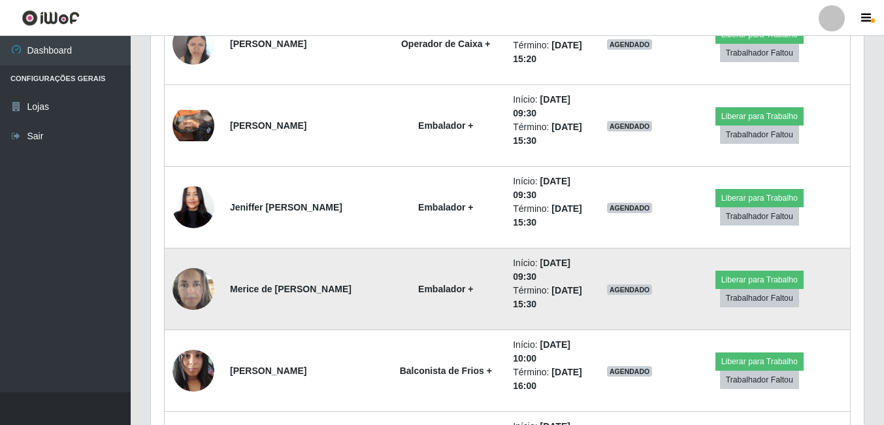
click at [210, 298] on img at bounding box center [194, 289] width 42 height 56
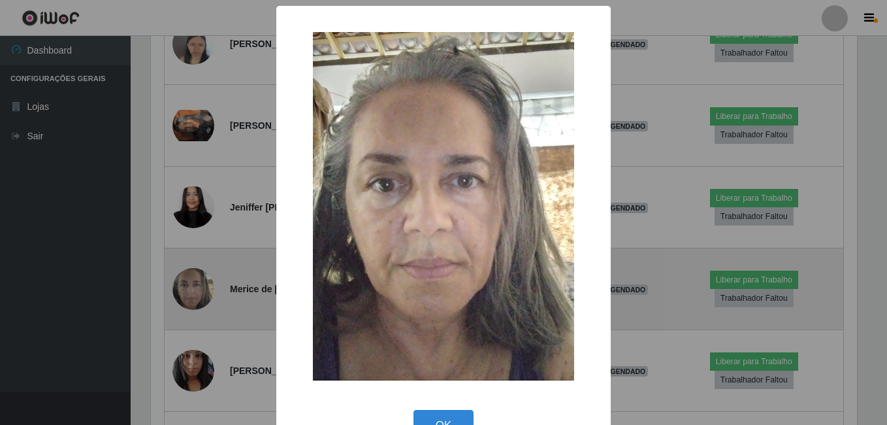
click at [210, 298] on div "× OK Cancel" at bounding box center [443, 212] width 887 height 425
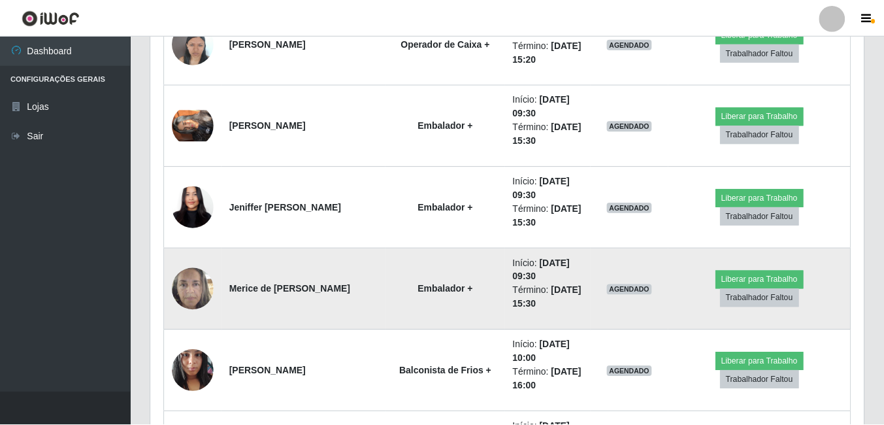
scroll to position [271, 713]
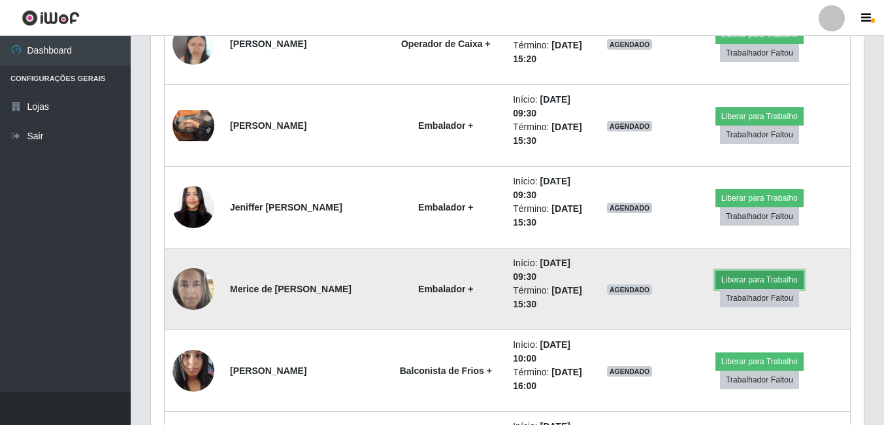
click at [716, 282] on button "Liberar para Trabalho" at bounding box center [760, 280] width 88 height 18
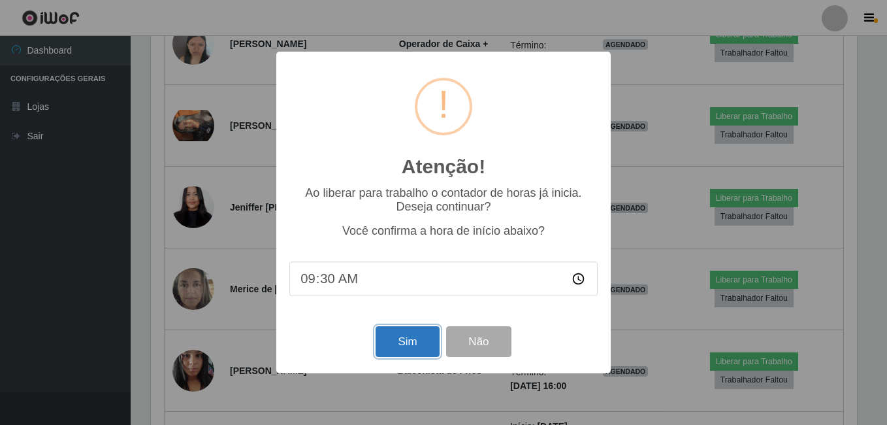
click at [389, 338] on button "Sim" at bounding box center [407, 341] width 63 height 31
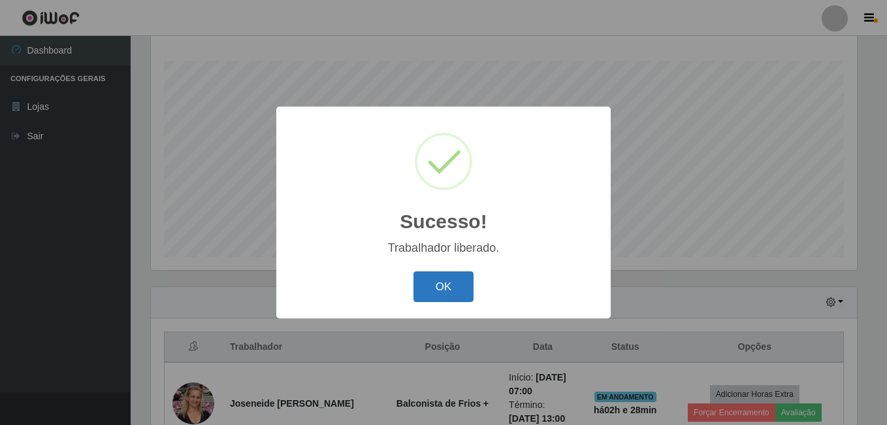
click at [457, 289] on button "OK" at bounding box center [444, 286] width 61 height 31
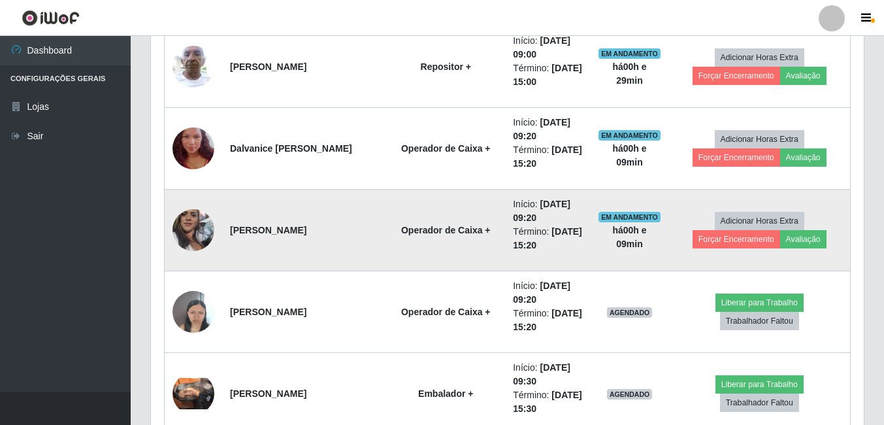
scroll to position [864, 0]
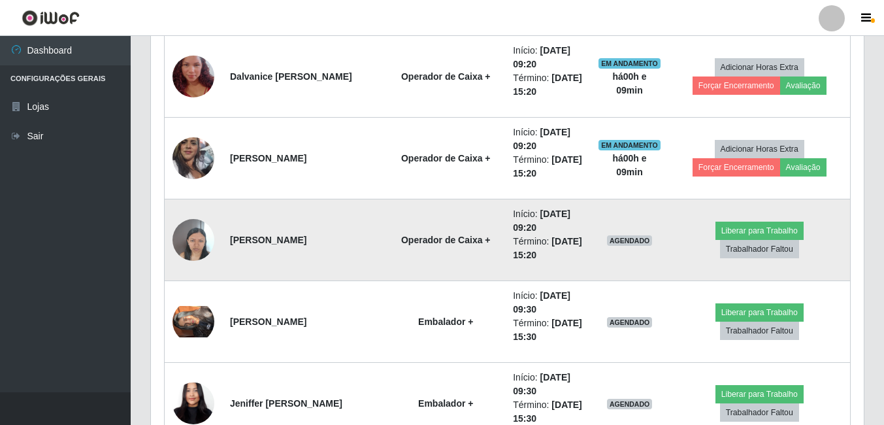
click at [200, 240] on img at bounding box center [194, 240] width 42 height 56
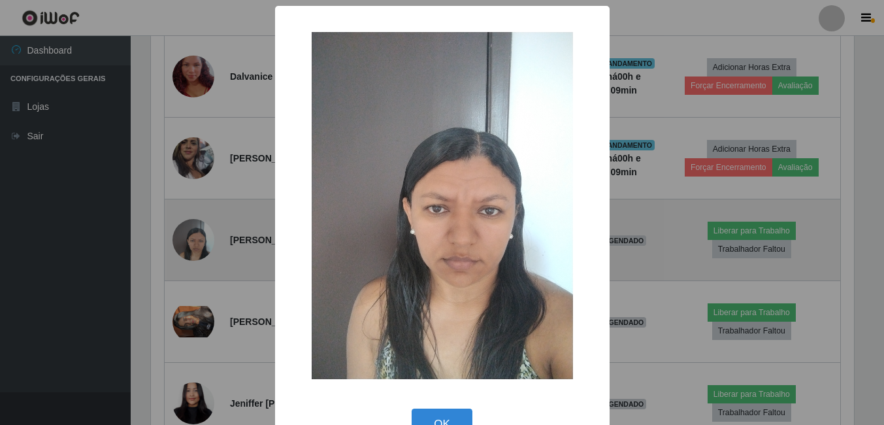
scroll to position [271, 706]
click at [200, 240] on div "× OK Cancel" at bounding box center [443, 212] width 887 height 425
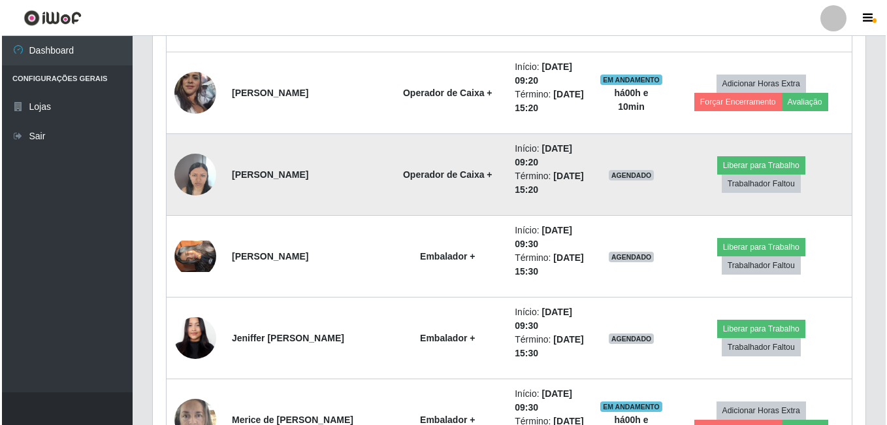
scroll to position [995, 0]
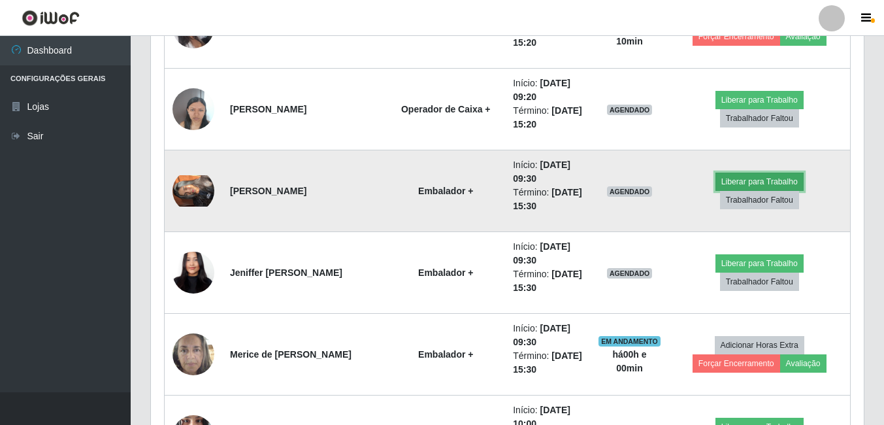
click at [716, 191] on button "Liberar para Trabalho" at bounding box center [760, 182] width 88 height 18
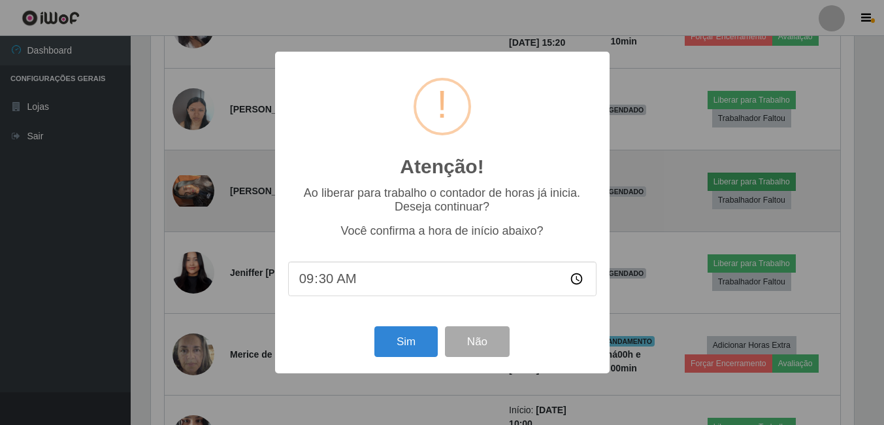
scroll to position [271, 706]
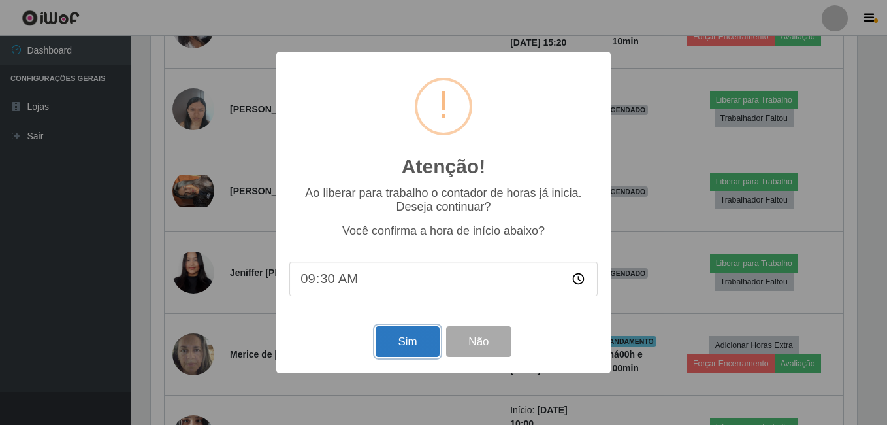
click at [395, 337] on button "Sim" at bounding box center [407, 341] width 63 height 31
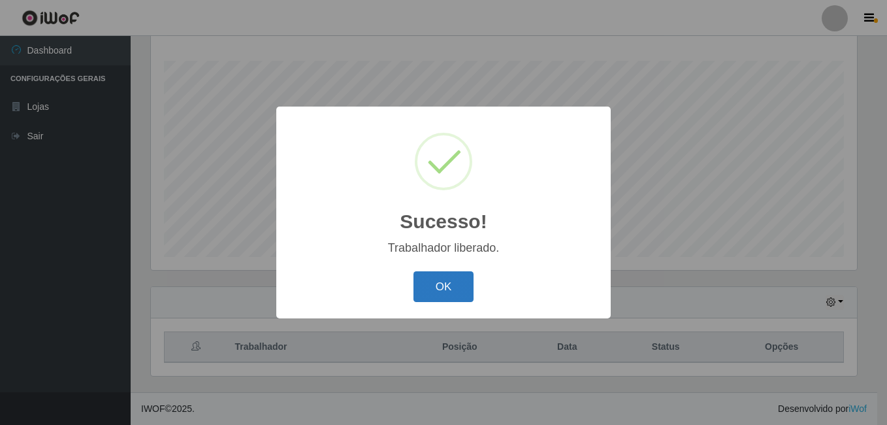
click at [436, 282] on button "OK" at bounding box center [444, 286] width 61 height 31
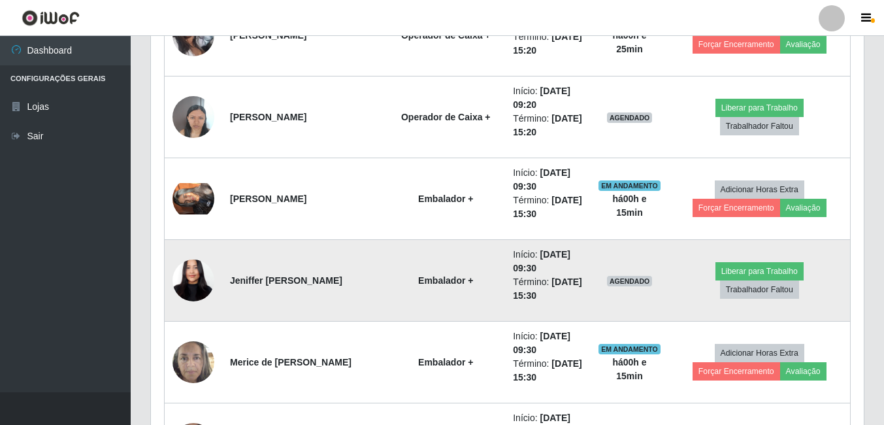
scroll to position [995, 0]
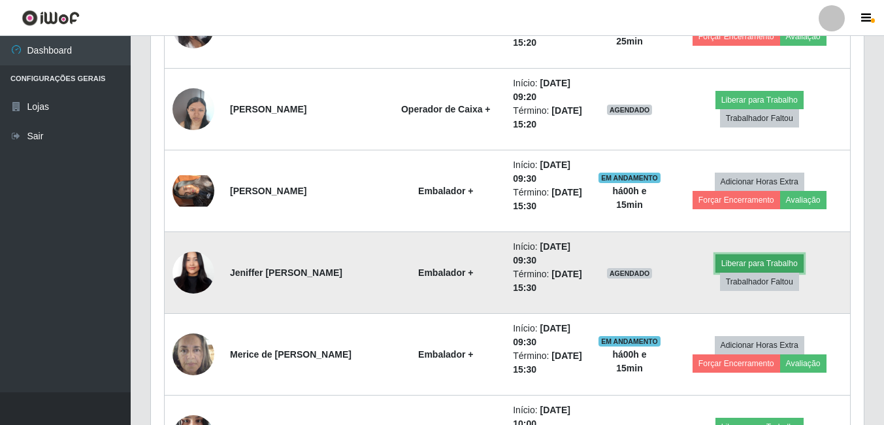
click at [716, 273] on button "Liberar para Trabalho" at bounding box center [760, 263] width 88 height 18
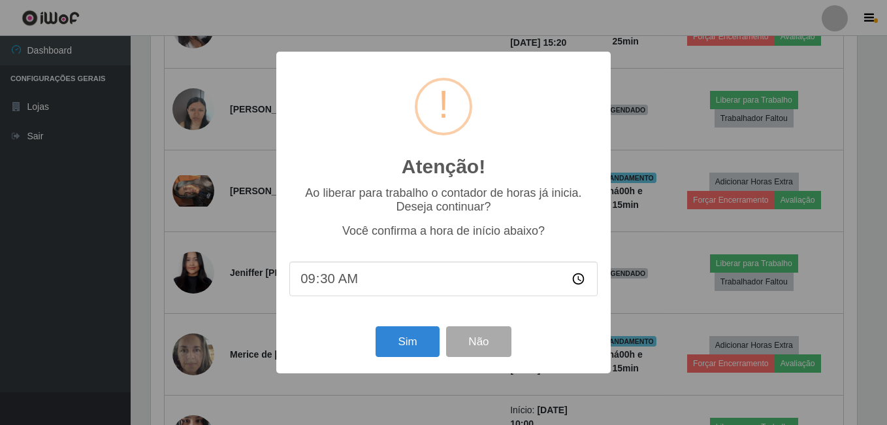
click at [327, 289] on input "09:30" at bounding box center [444, 278] width 308 height 35
type input "09:40"
click at [393, 339] on button "Sim" at bounding box center [407, 341] width 63 height 31
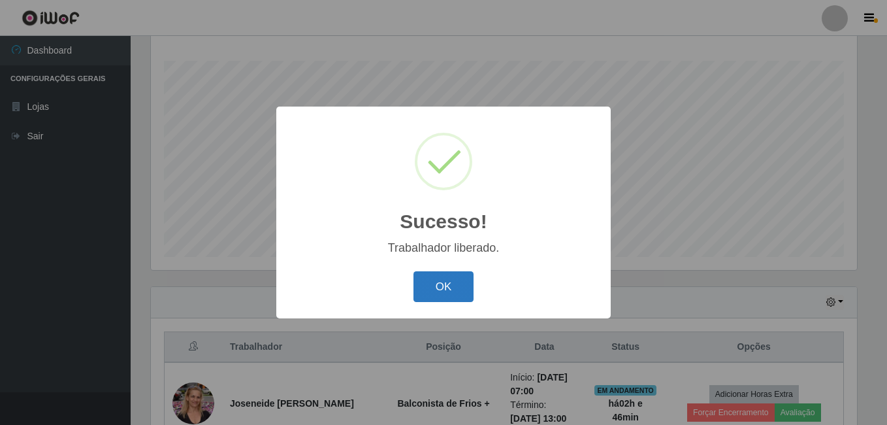
click at [457, 288] on button "OK" at bounding box center [444, 286] width 61 height 31
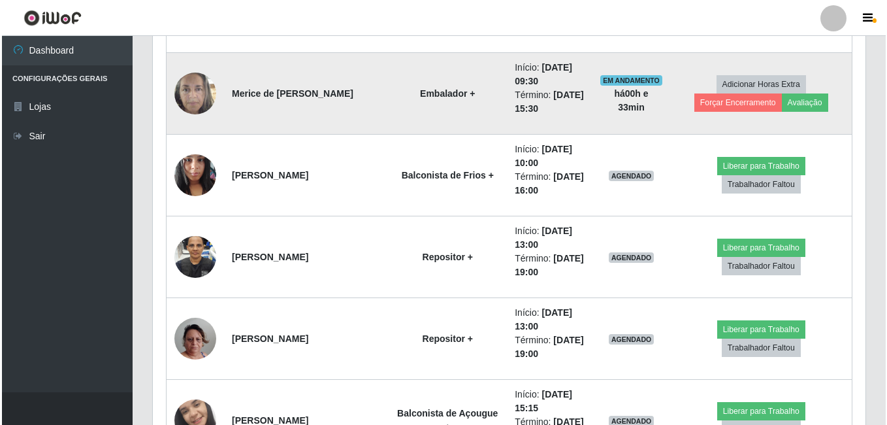
scroll to position [1256, 0]
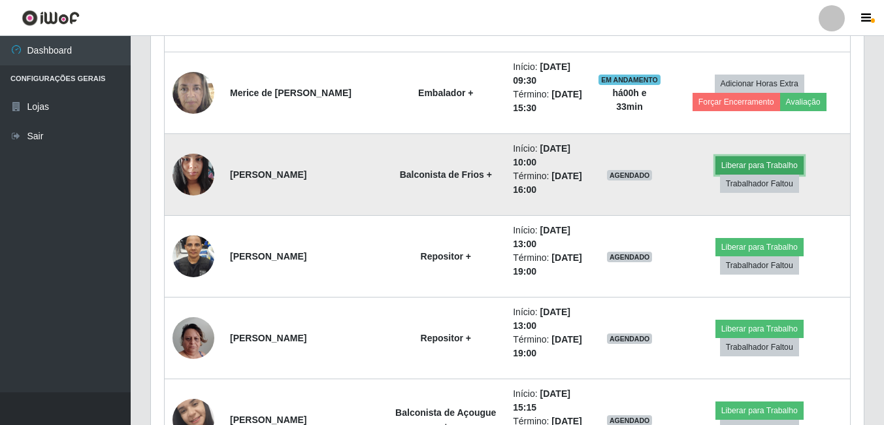
click at [716, 174] on button "Liberar para Trabalho" at bounding box center [760, 165] width 88 height 18
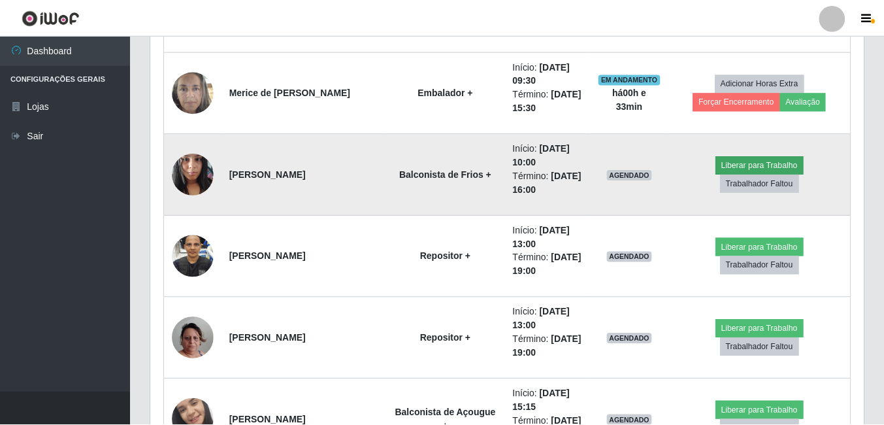
scroll to position [271, 706]
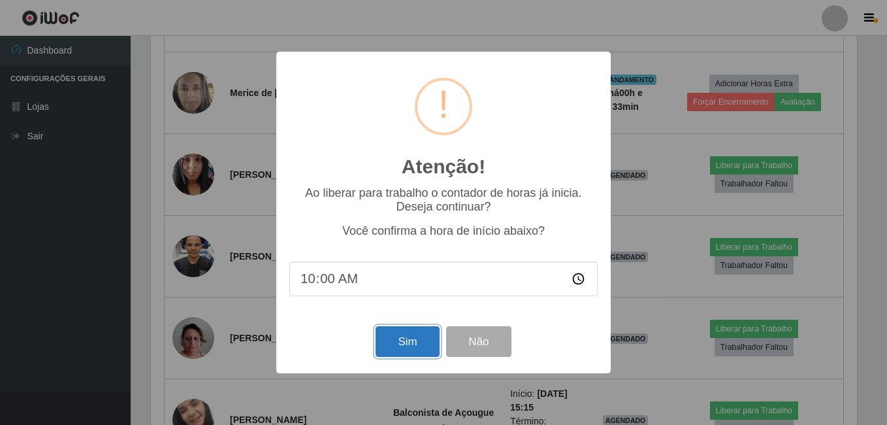
click at [414, 341] on button "Sim" at bounding box center [407, 341] width 63 height 31
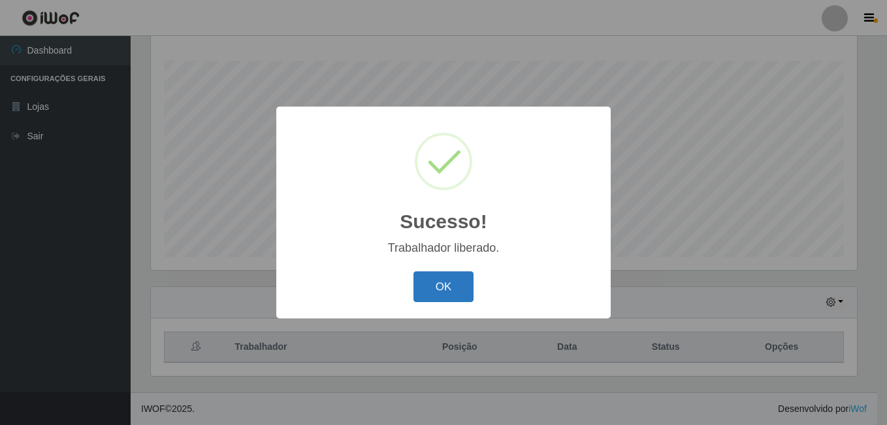
click at [450, 287] on button "OK" at bounding box center [444, 286] width 61 height 31
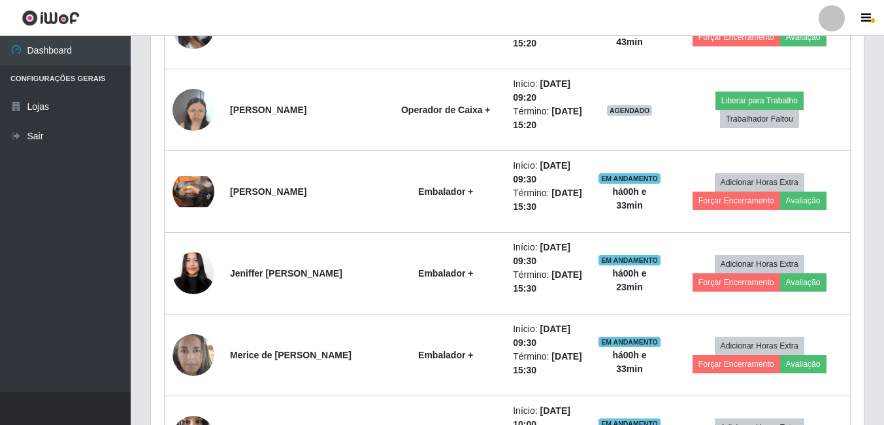
scroll to position [995, 0]
